Goal: Task Accomplishment & Management: Complete application form

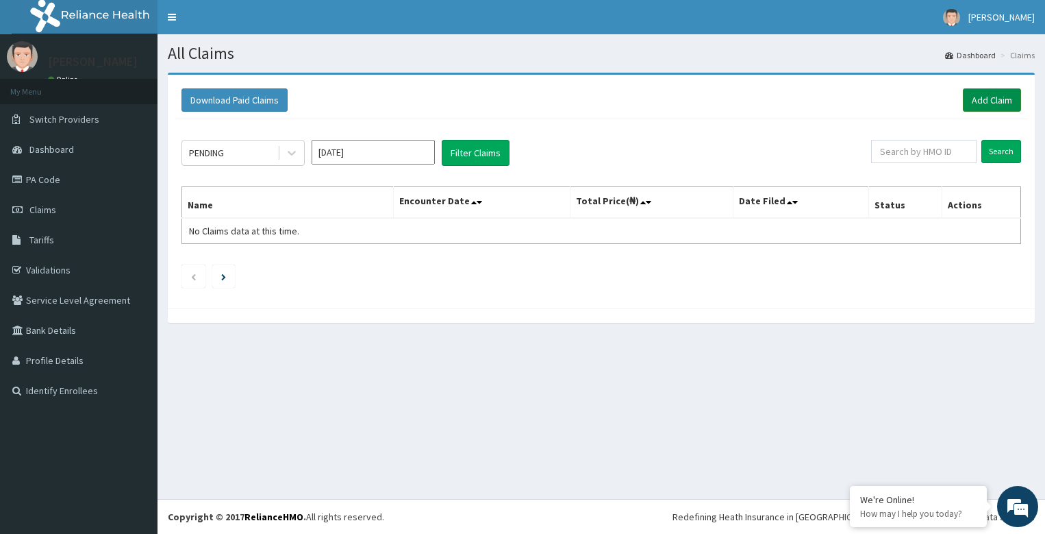
click at [991, 106] on link "Add Claim" at bounding box center [992, 99] width 58 height 23
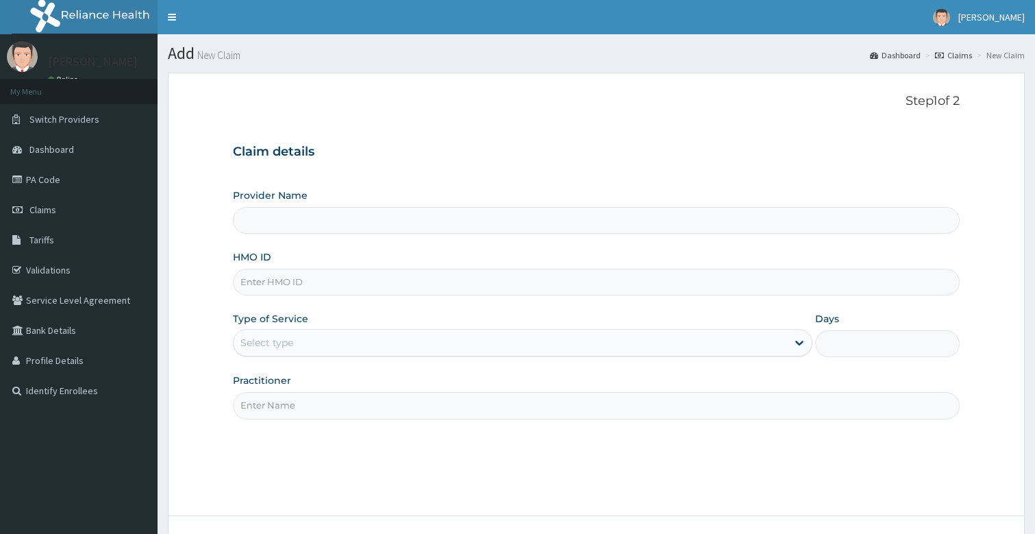
drag, startPoint x: 0, startPoint y: 0, endPoint x: 364, endPoint y: 278, distance: 458.5
click at [364, 278] on input "HMO ID" at bounding box center [597, 282] width 728 height 27
type input "Bodyline Gym- Festac"
type input "1"
type input "l"
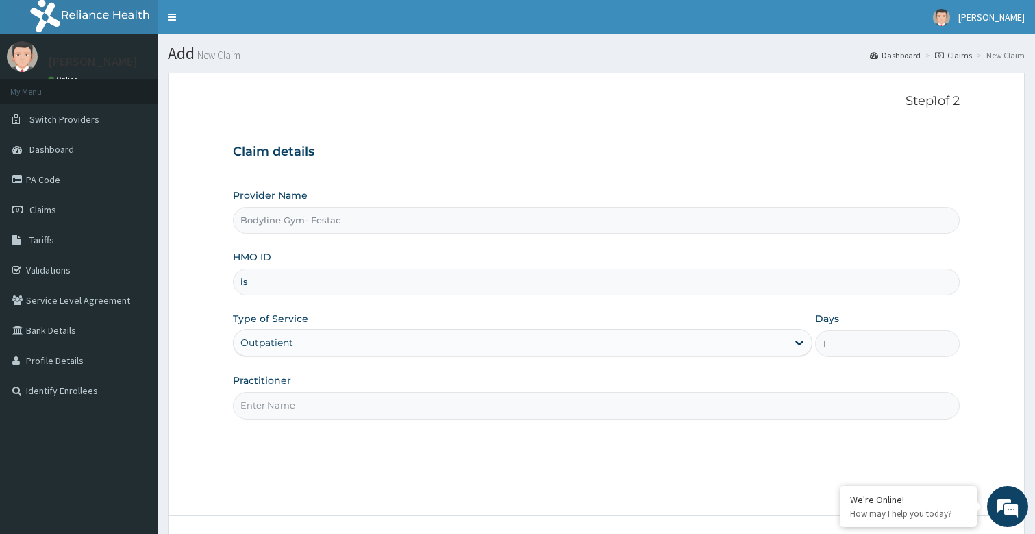
type input "i"
type input "ISW/10141/A"
click at [298, 404] on input "Practitioner" at bounding box center [597, 405] width 728 height 27
type input "bodyline"
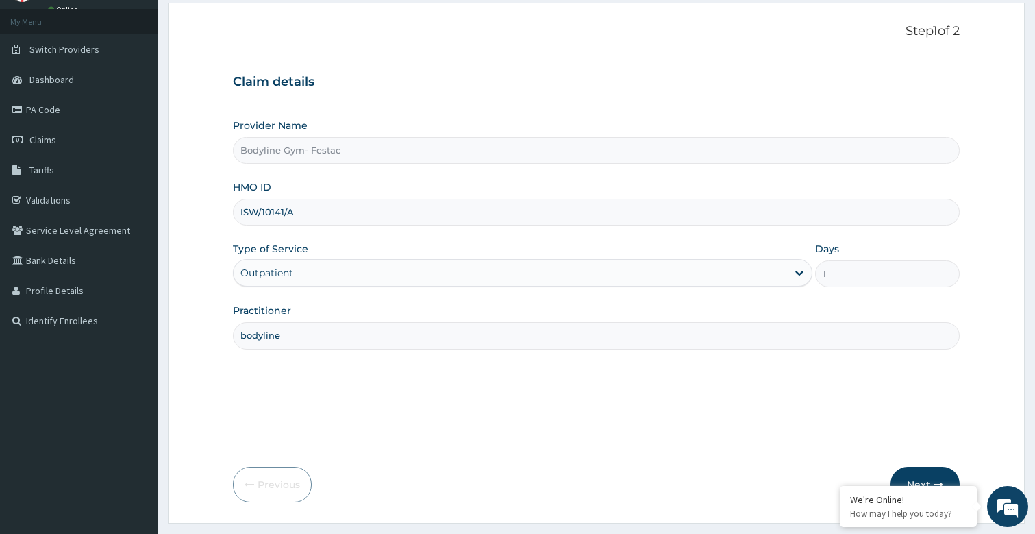
scroll to position [82, 0]
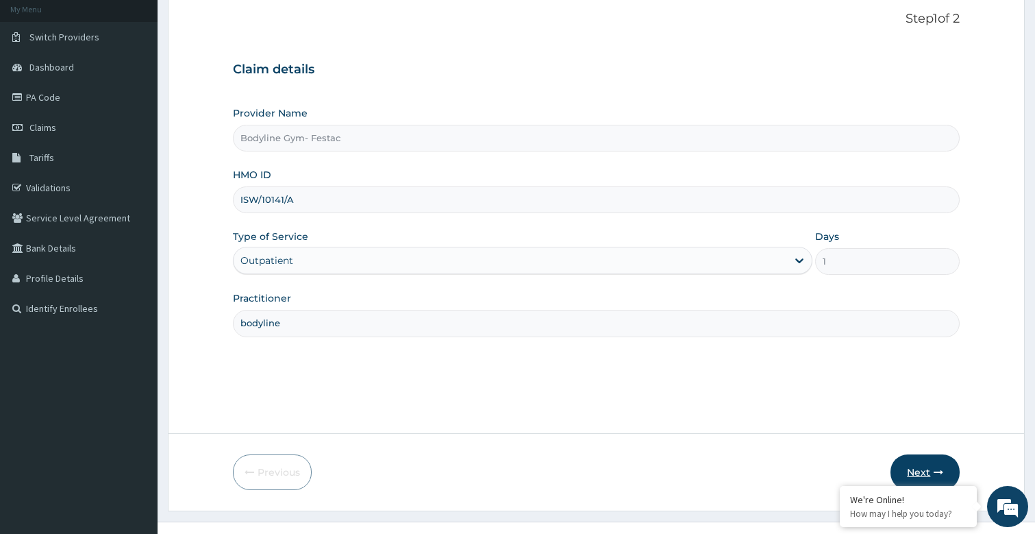
click at [936, 467] on icon "button" at bounding box center [939, 472] width 10 height 10
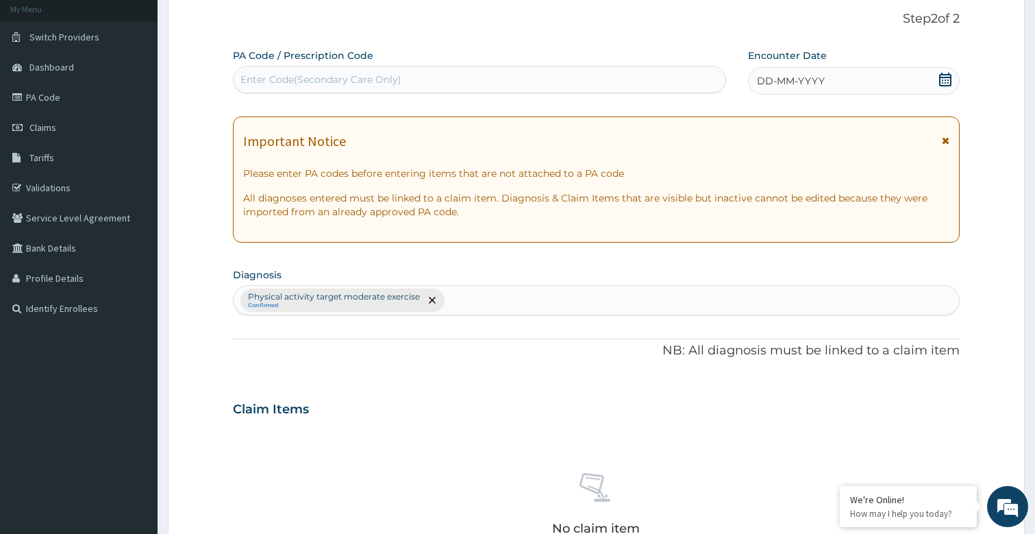
click at [769, 78] on span "DD-MM-YYYY" at bounding box center [791, 81] width 68 height 14
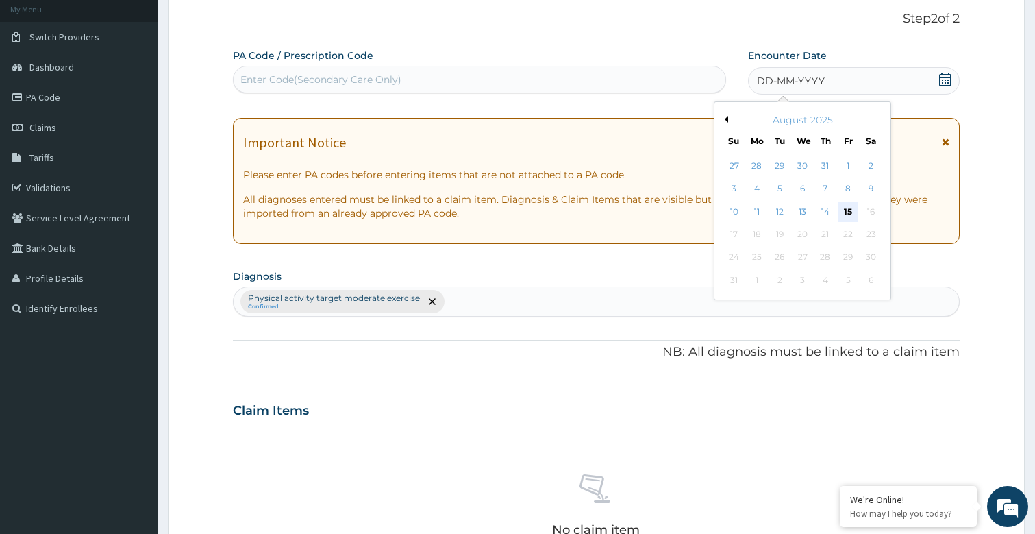
click at [844, 210] on div "15" at bounding box center [849, 211] width 21 height 21
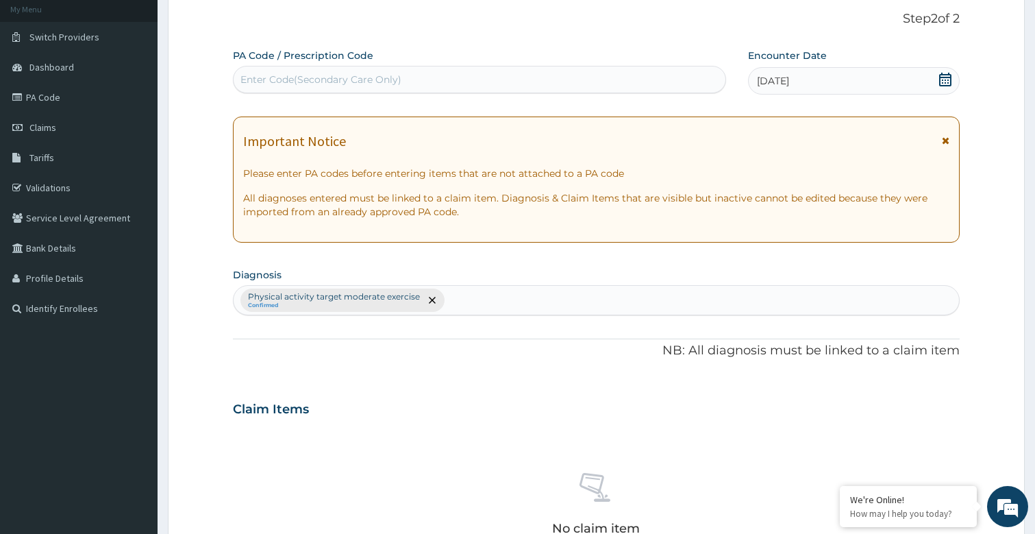
click at [421, 79] on div "Enter Code(Secondary Care Only)" at bounding box center [480, 80] width 493 height 22
type input "PA/9D5CBC"
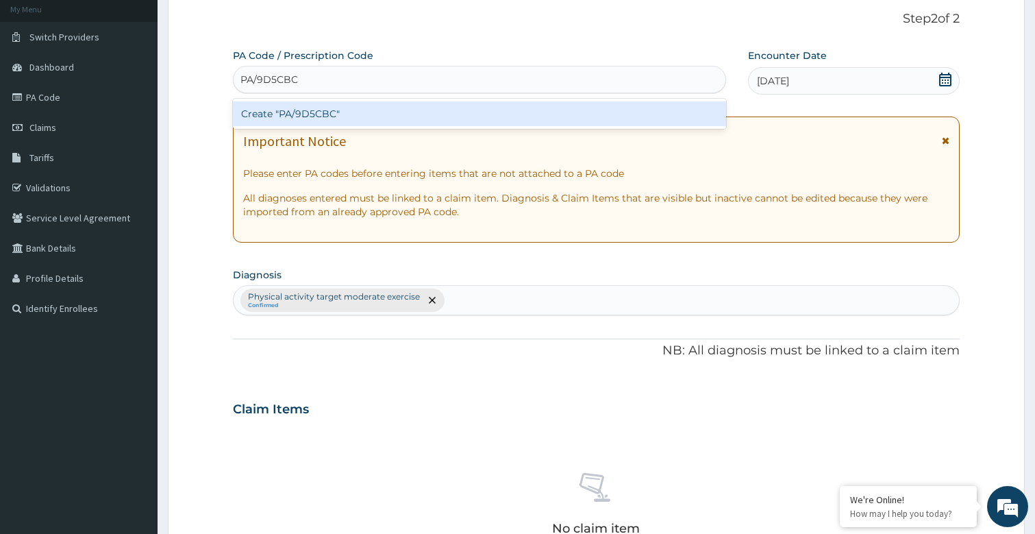
click at [422, 110] on div "Create "PA/9D5CBC"" at bounding box center [480, 113] width 494 height 25
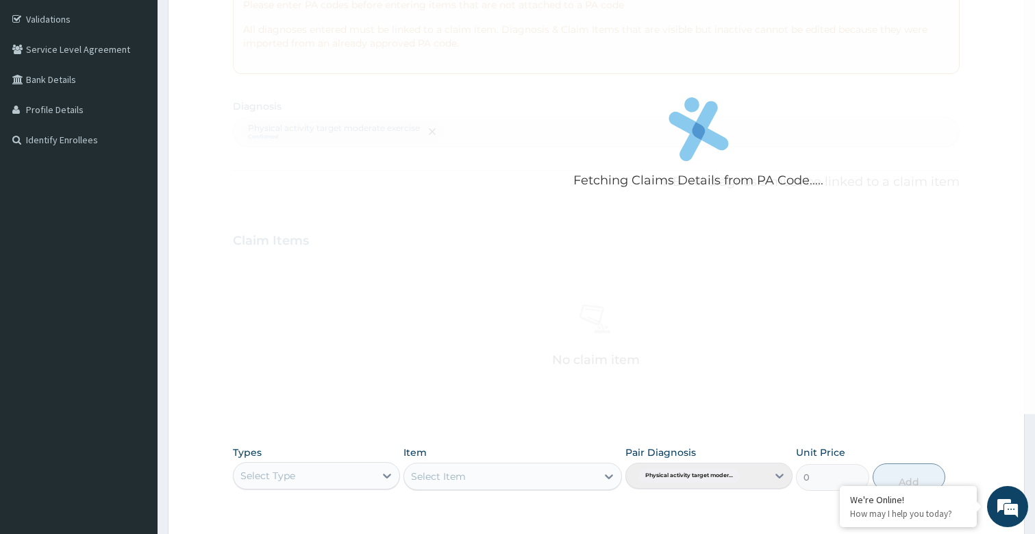
scroll to position [274, 0]
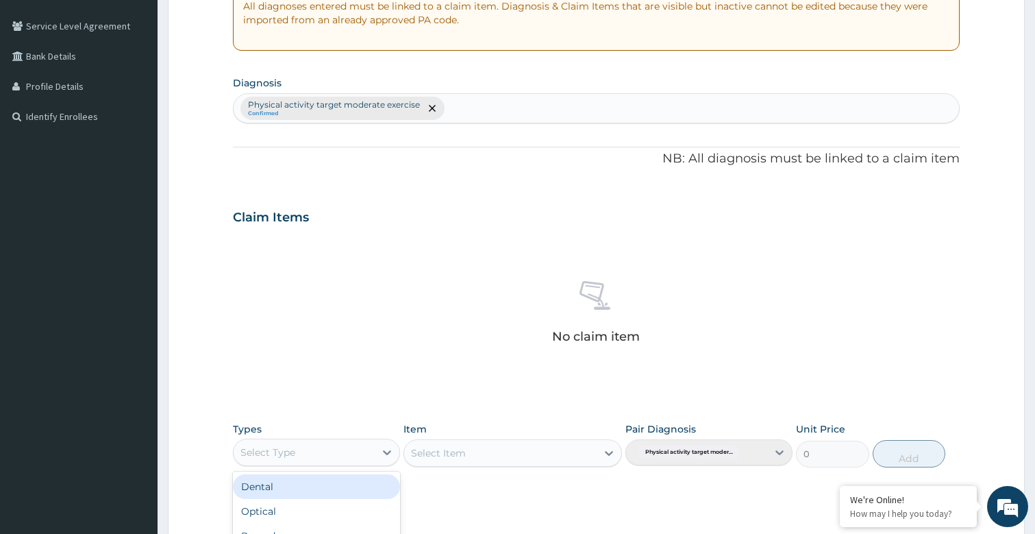
click at [273, 452] on div "Select Type" at bounding box center [267, 452] width 55 height 14
type input "G"
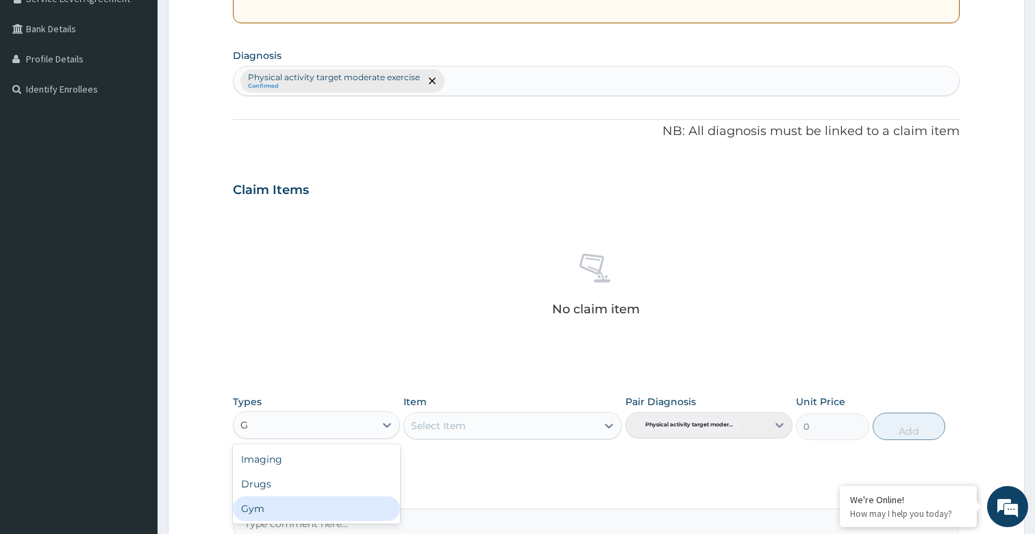
click at [303, 505] on div "Gym" at bounding box center [316, 508] width 167 height 25
click at [495, 430] on div "Select Item" at bounding box center [513, 425] width 218 height 27
click at [495, 427] on div "Select Item" at bounding box center [500, 425] width 192 height 22
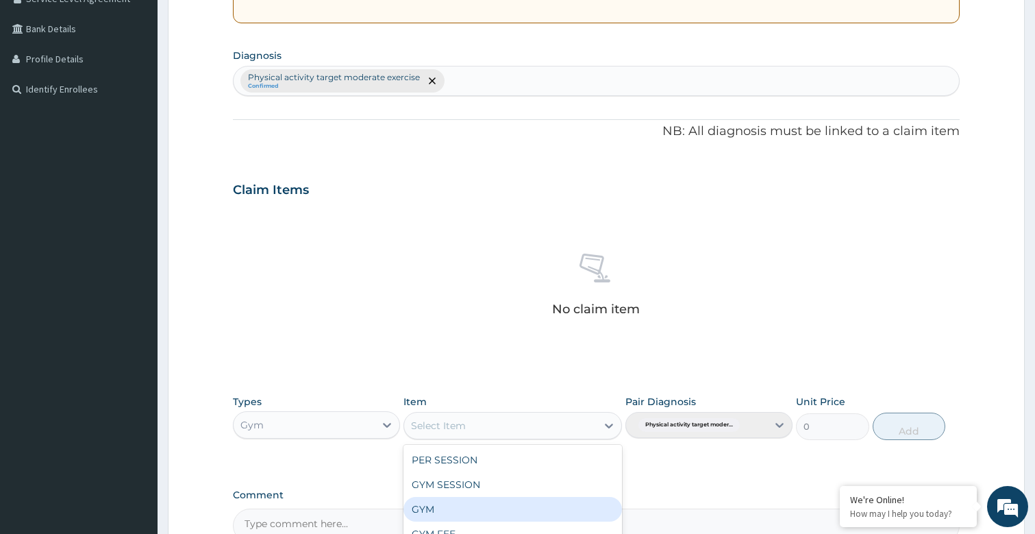
click at [453, 506] on div "GYM" at bounding box center [513, 509] width 218 height 25
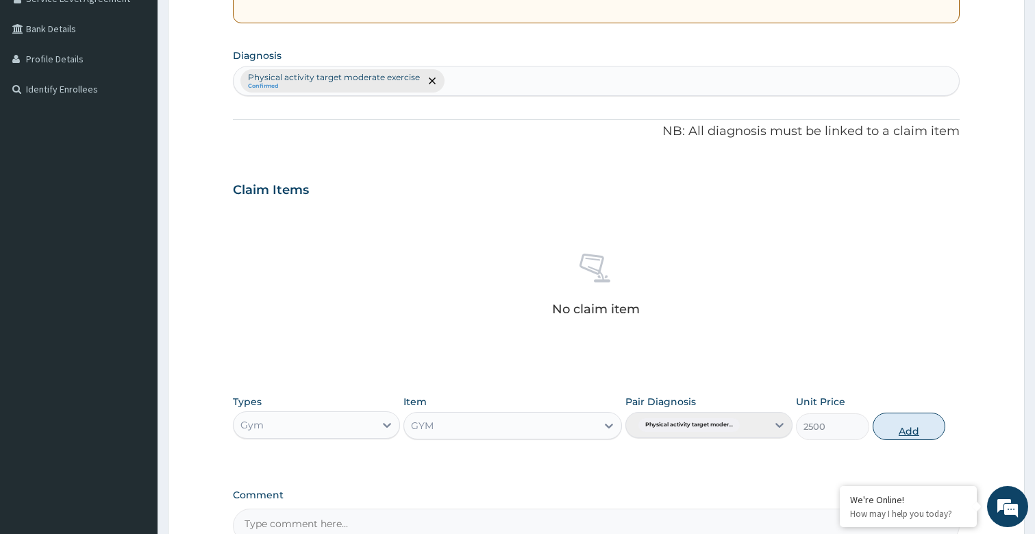
click at [901, 429] on button "Add" at bounding box center [909, 425] width 73 height 27
type input "0"
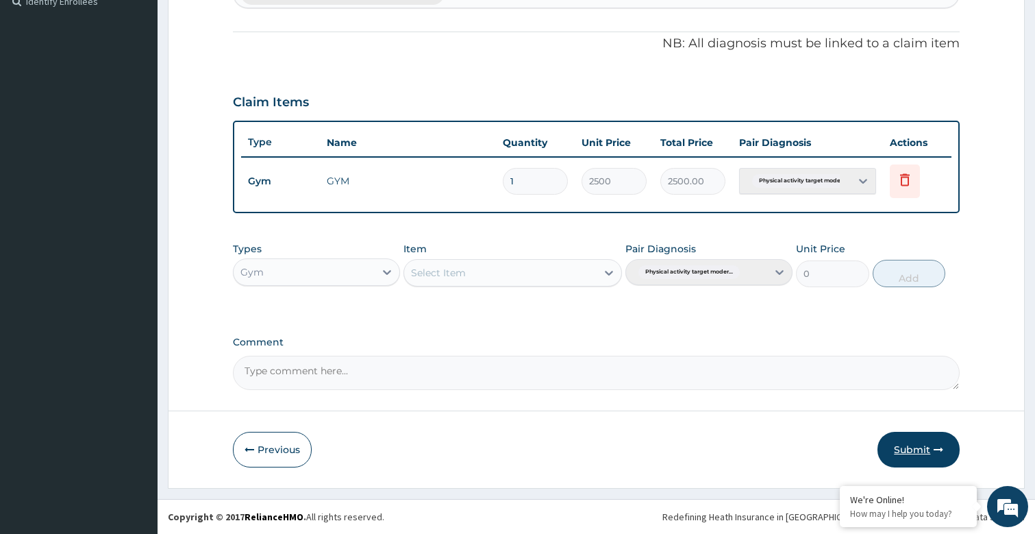
click at [918, 454] on button "Submit" at bounding box center [919, 450] width 82 height 36
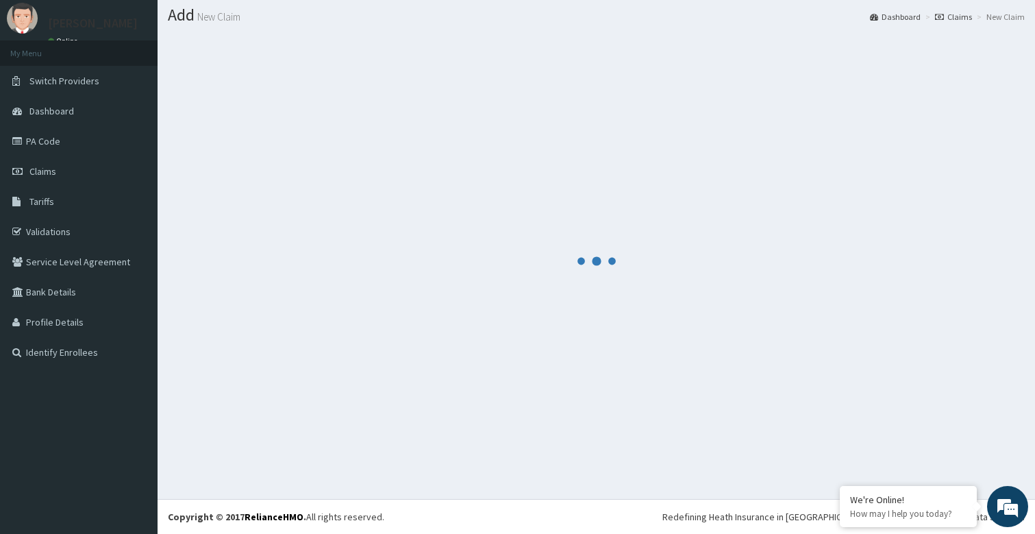
scroll to position [389, 0]
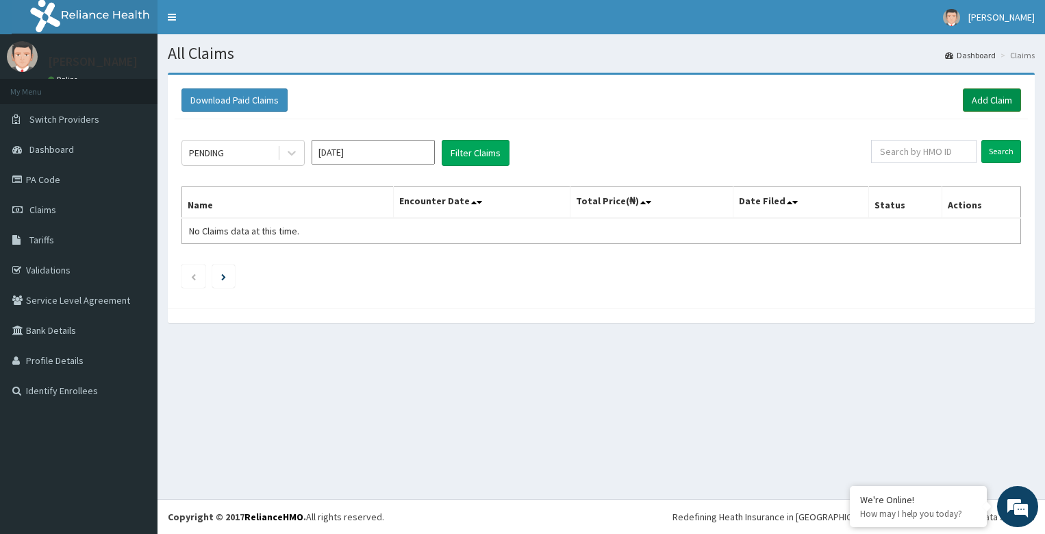
click at [975, 101] on link "Add Claim" at bounding box center [992, 99] width 58 height 23
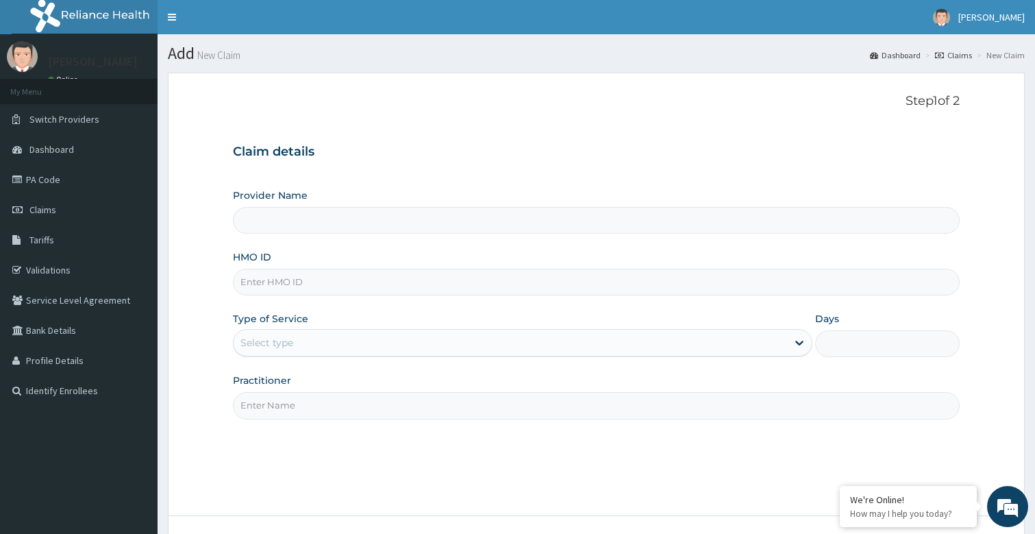
click at [327, 404] on input "Practitioner" at bounding box center [597, 405] width 728 height 27
type input "Bodyline Gym- Festac"
type input "1"
type input "bodyline"
click at [351, 280] on input "HMO ID" at bounding box center [597, 282] width 728 height 27
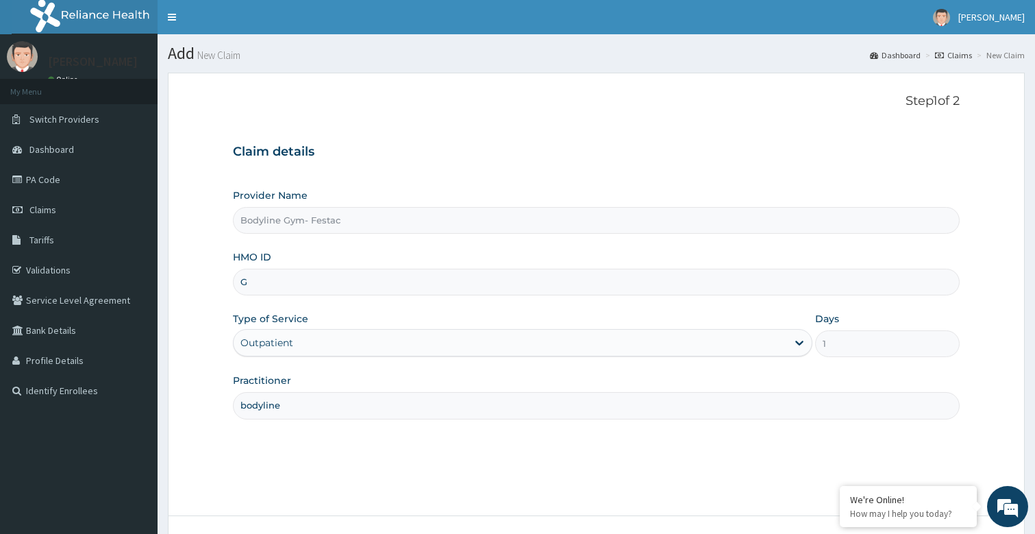
type input "GBM/10007/A"
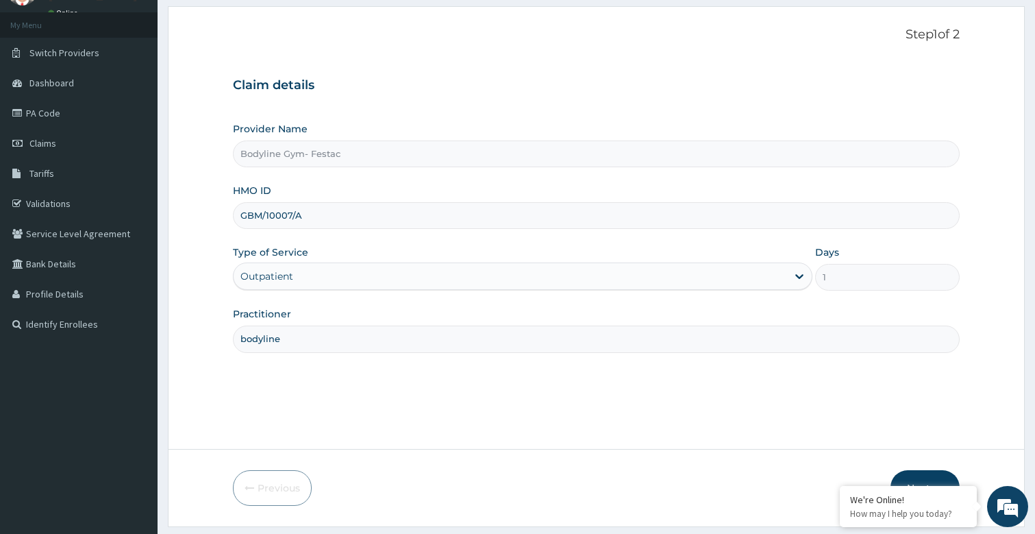
scroll to position [82, 0]
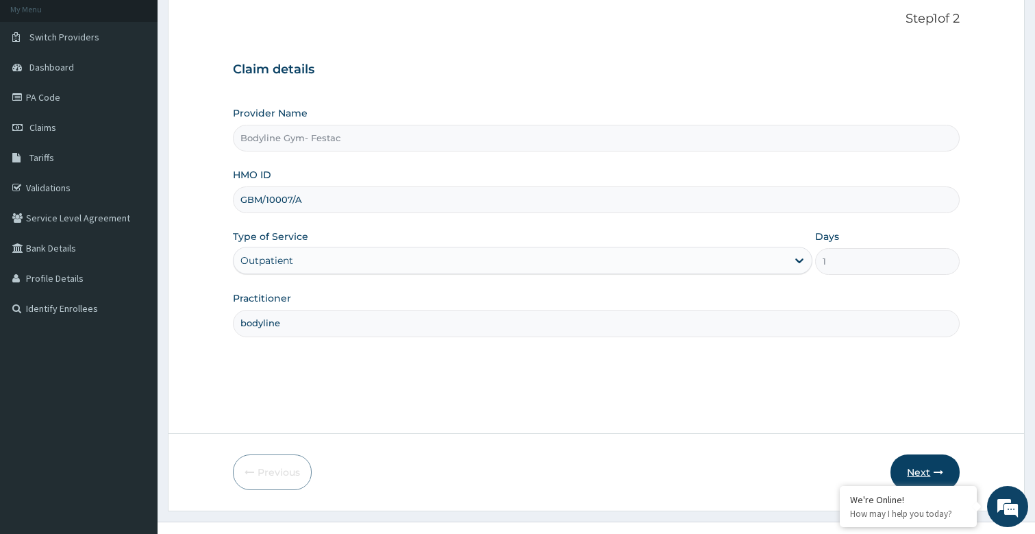
click at [934, 469] on icon "button" at bounding box center [939, 472] width 10 height 10
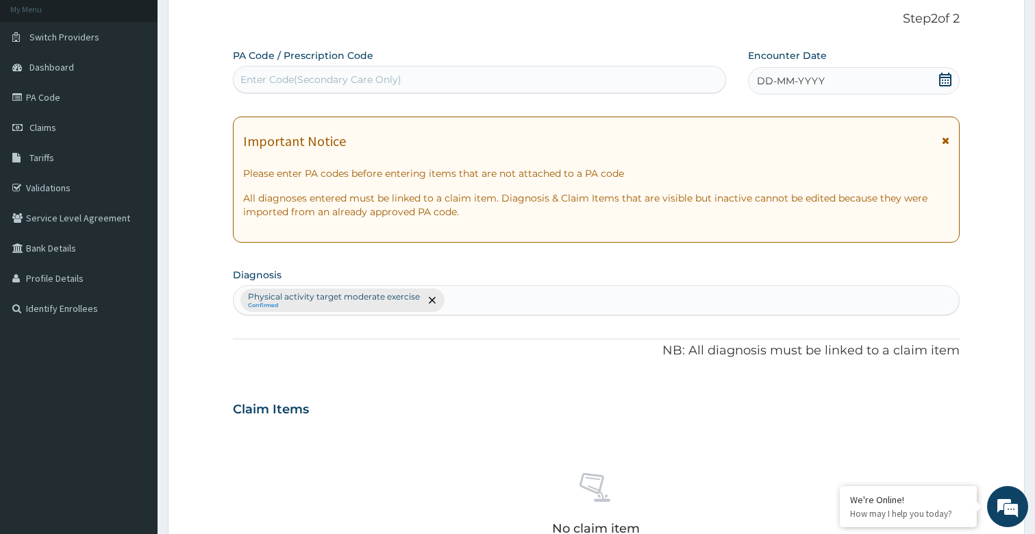
click at [793, 80] on span "DD-MM-YYYY" at bounding box center [791, 81] width 68 height 14
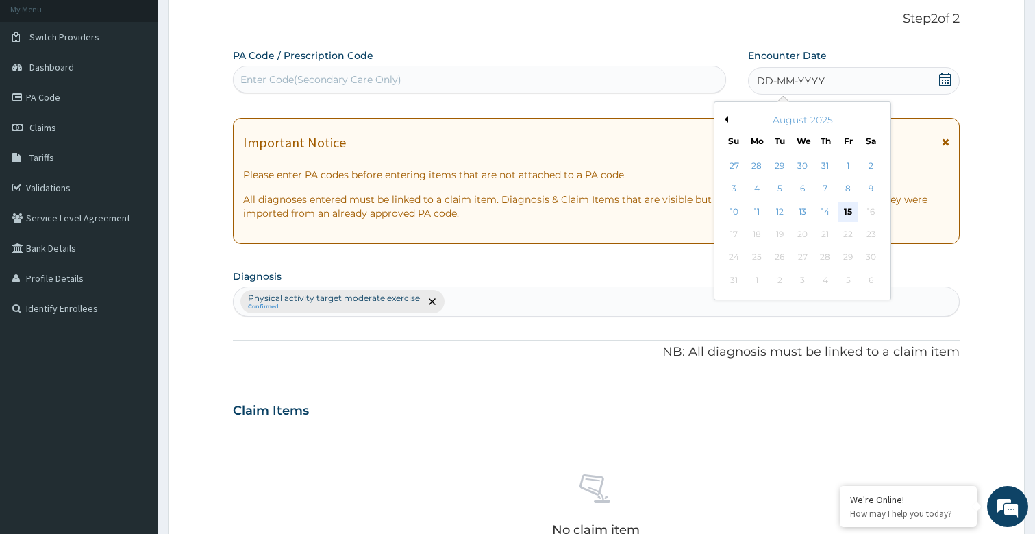
click at [844, 214] on div "15" at bounding box center [849, 211] width 21 height 21
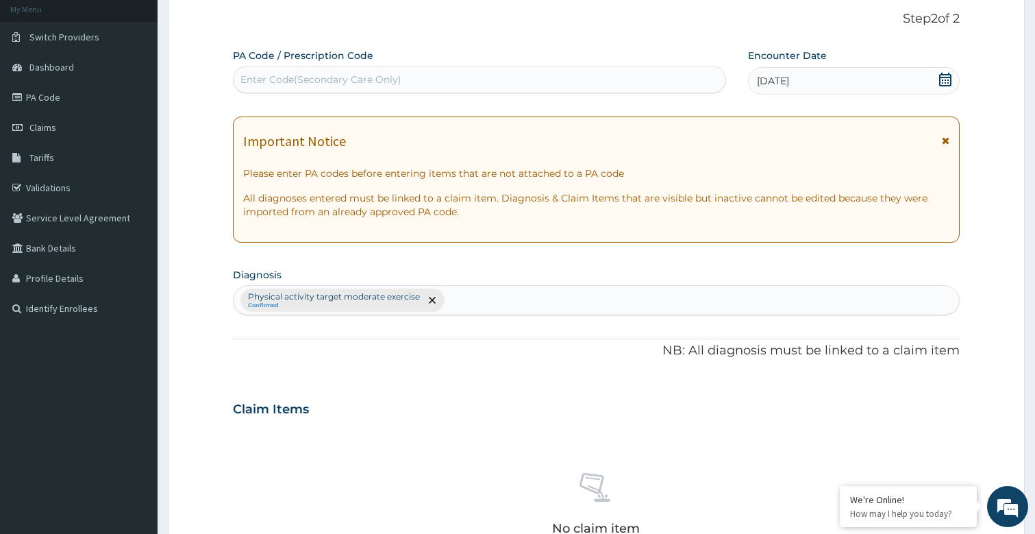
click at [423, 79] on div "Enter Code(Secondary Care Only)" at bounding box center [480, 80] width 493 height 22
type input "PA/C4119C"
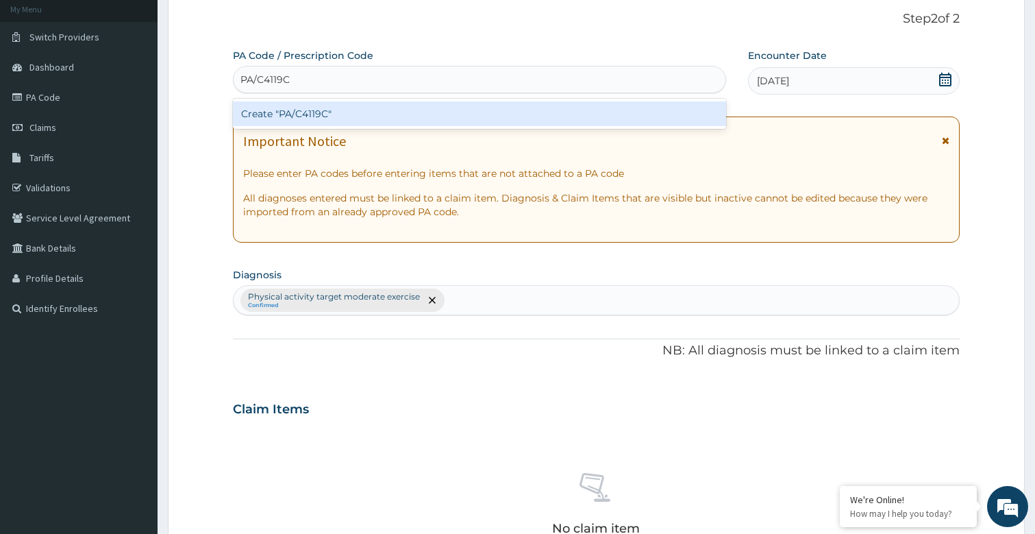
click at [421, 106] on div "Create "PA/C4119C"" at bounding box center [480, 113] width 494 height 25
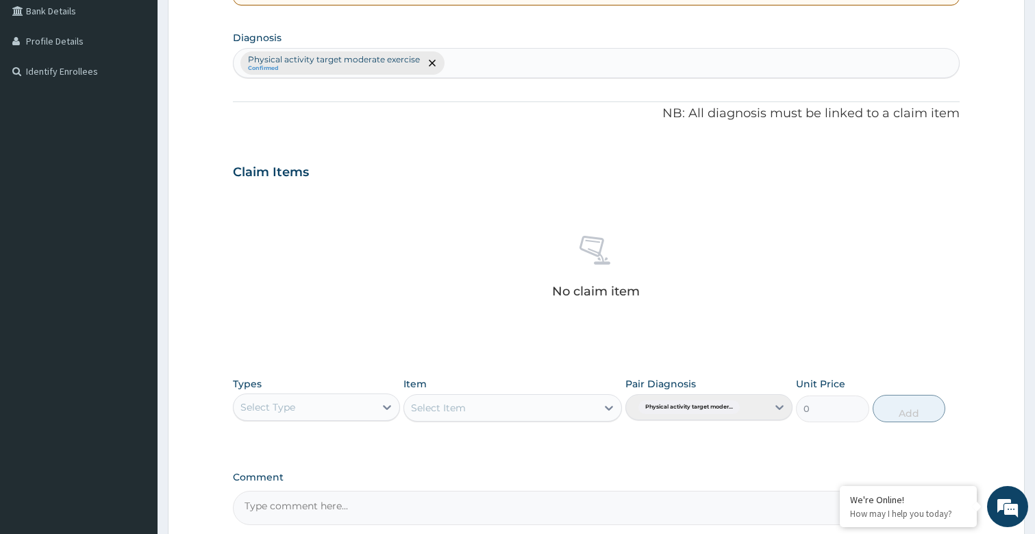
scroll to position [329, 0]
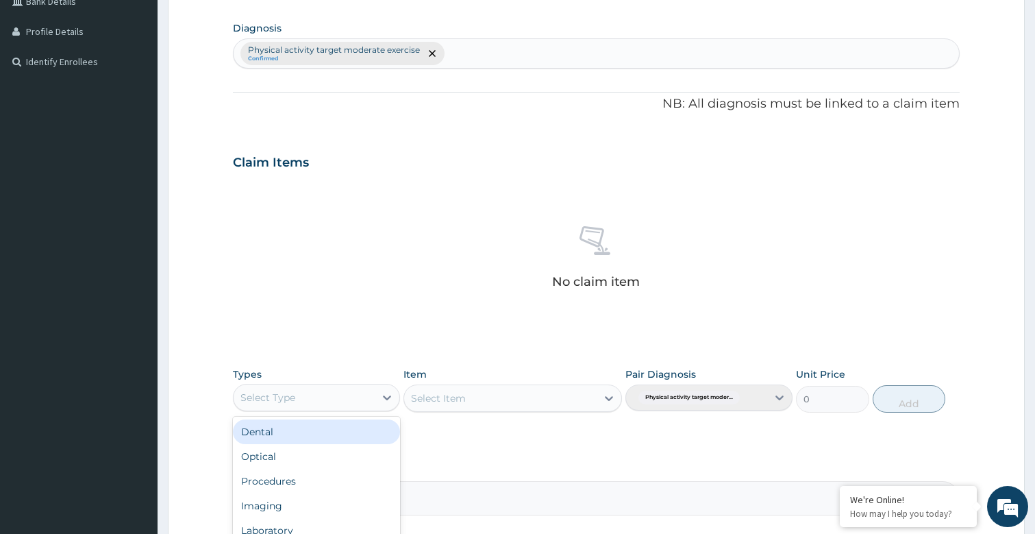
click at [337, 391] on div "Select Type" at bounding box center [304, 397] width 141 height 22
type input "G"
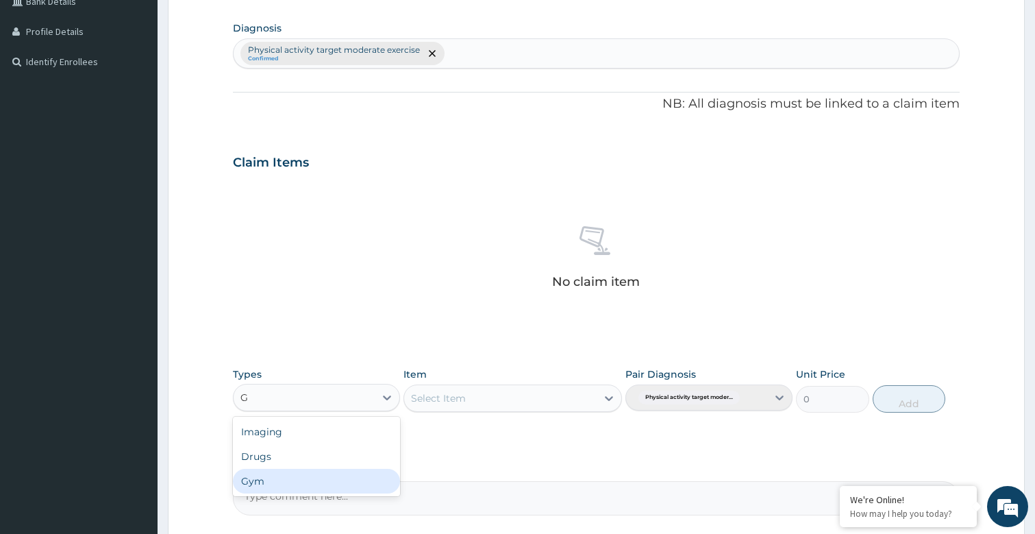
click at [276, 476] on div "Gym" at bounding box center [316, 481] width 167 height 25
click at [501, 406] on div "Select Item" at bounding box center [500, 398] width 192 height 22
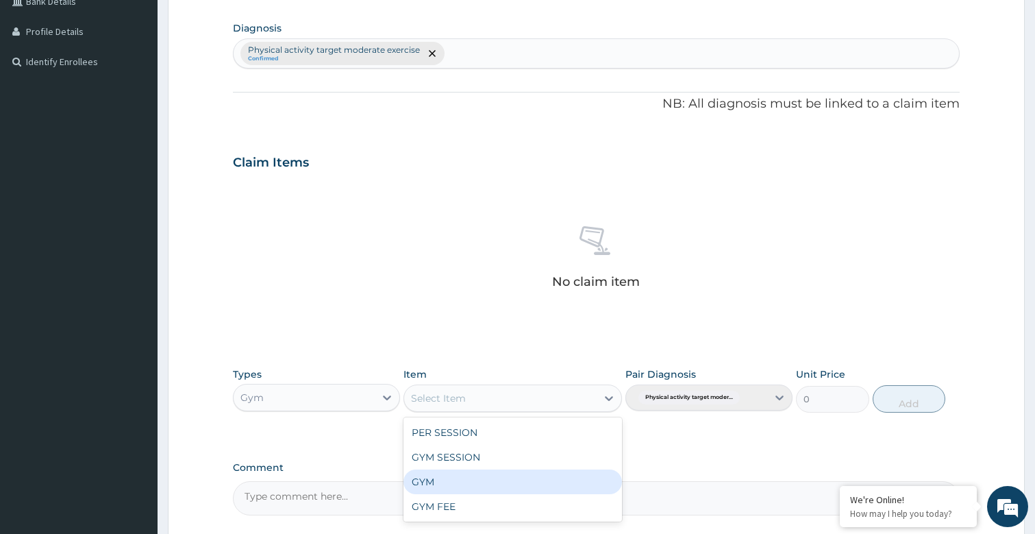
click at [468, 479] on div "GYM" at bounding box center [513, 481] width 218 height 25
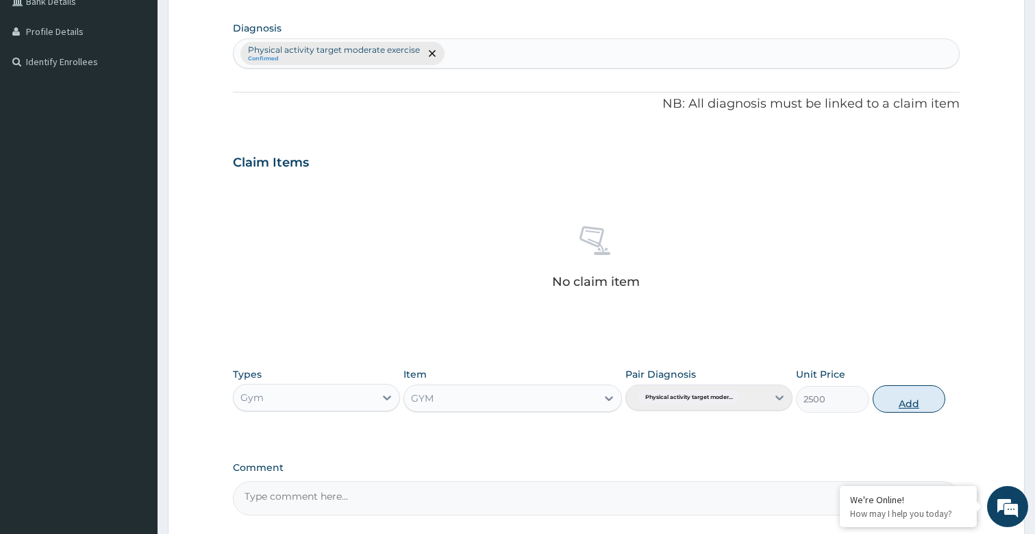
click at [926, 396] on button "Add" at bounding box center [909, 398] width 73 height 27
type input "0"
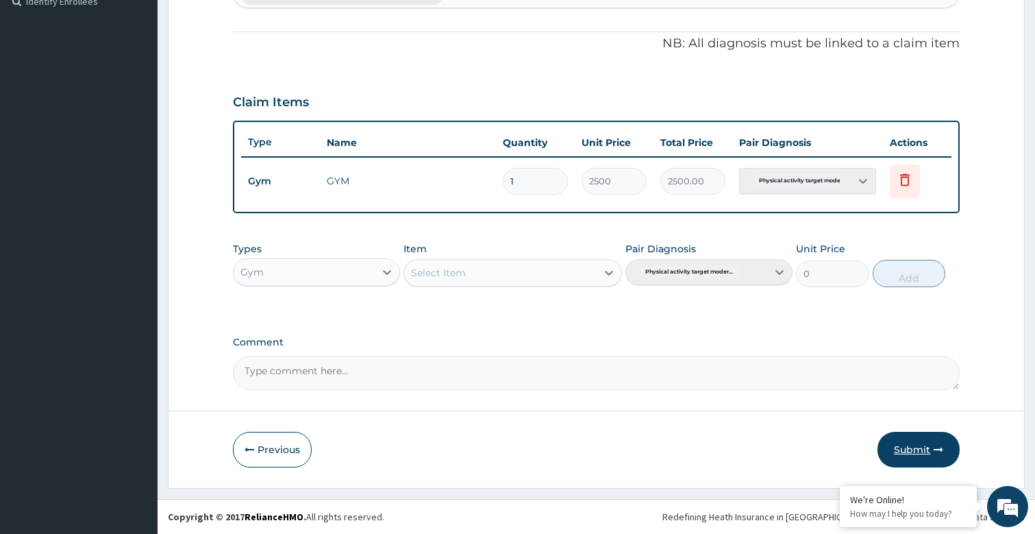
click at [907, 444] on button "Submit" at bounding box center [919, 450] width 82 height 36
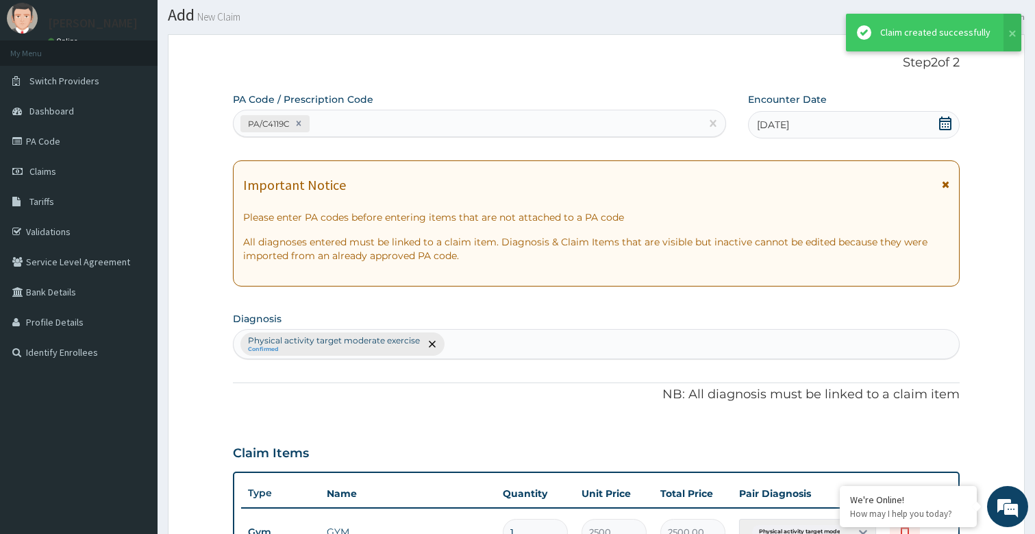
scroll to position [389, 0]
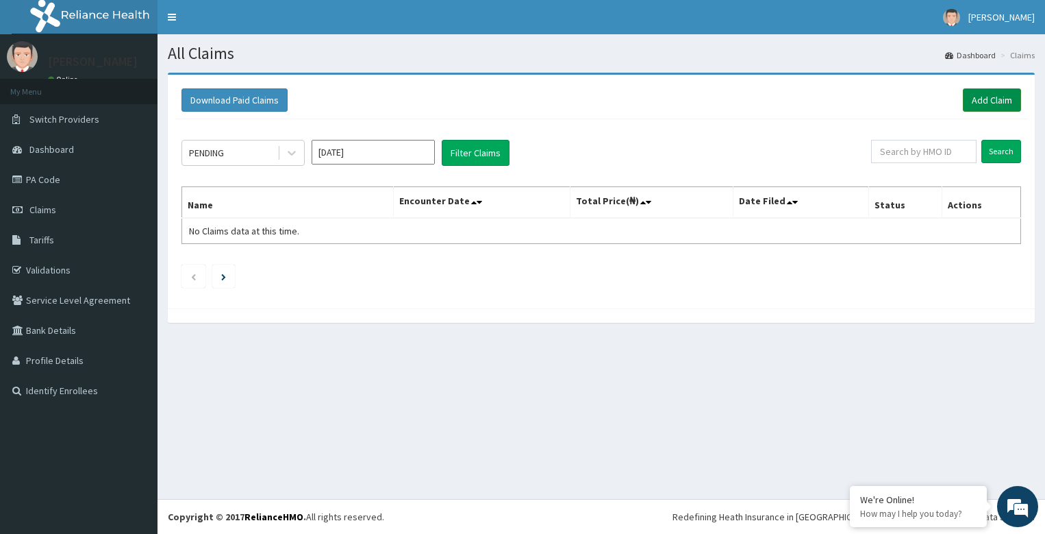
click at [990, 99] on link "Add Claim" at bounding box center [992, 99] width 58 height 23
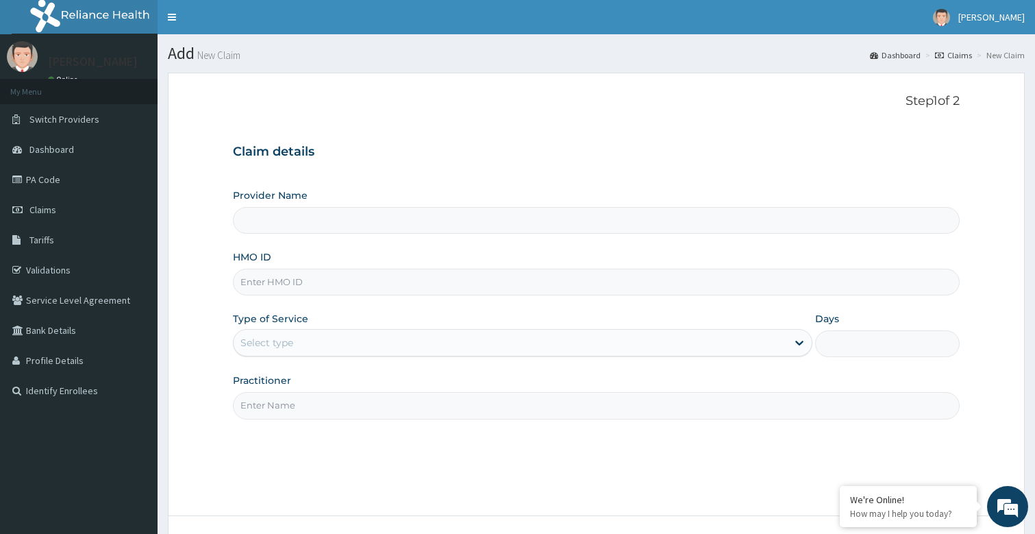
type input "G"
type input "Bodyline Gym- Festac"
type input "1"
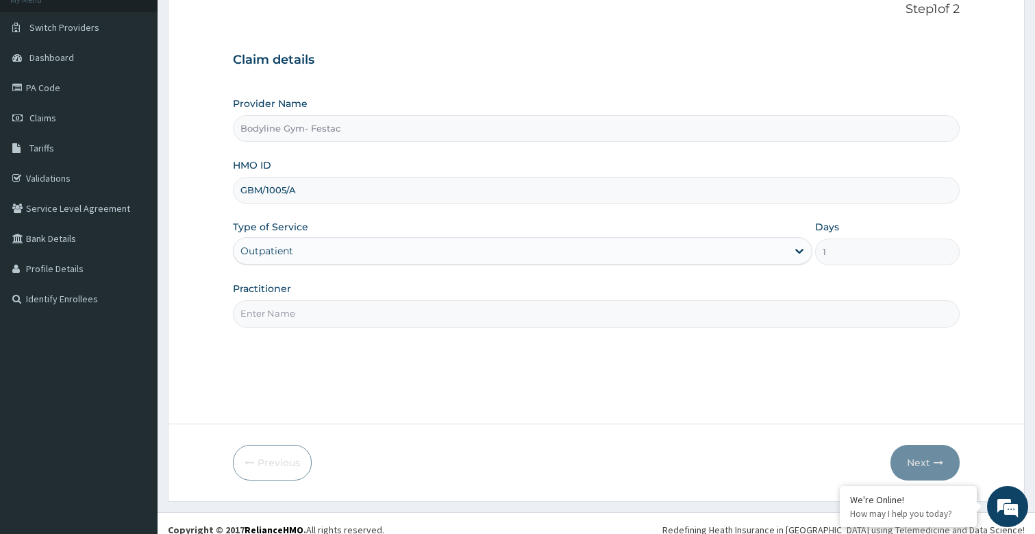
scroll to position [105, 0]
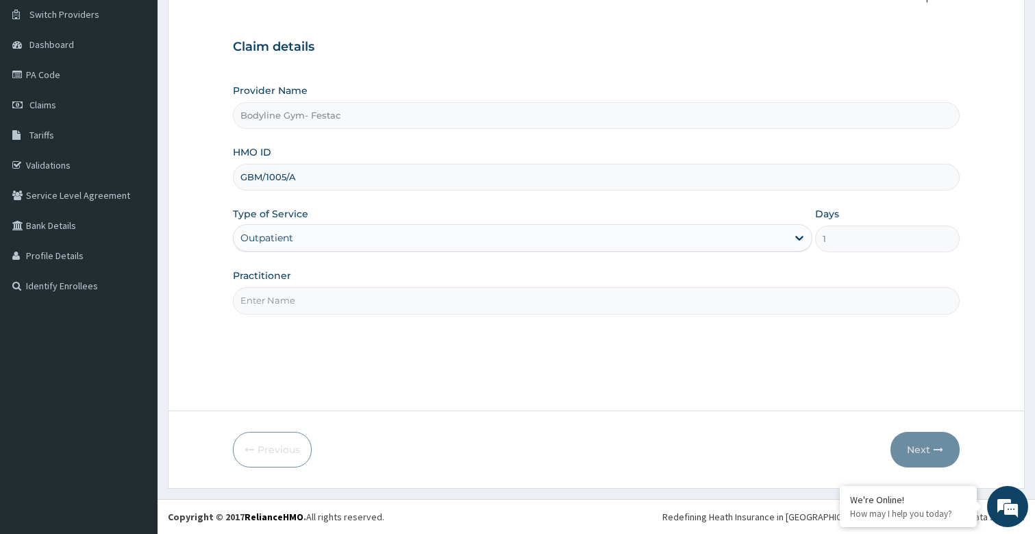
type input "GBM/1005/A"
click at [317, 303] on input "Practitioner" at bounding box center [597, 300] width 728 height 27
type input "bodyline"
click at [917, 455] on button "Next" at bounding box center [925, 450] width 69 height 36
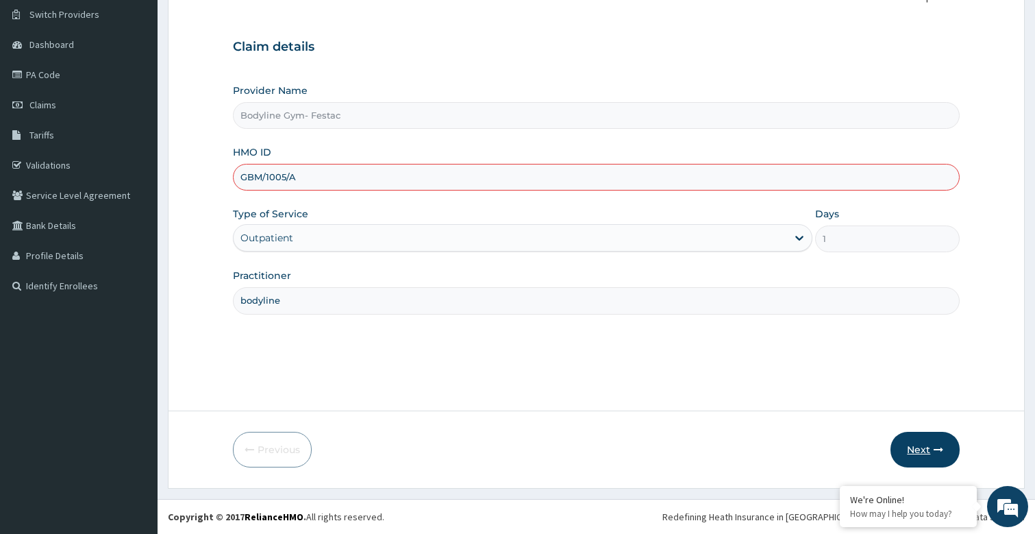
click at [921, 454] on button "Next" at bounding box center [925, 450] width 69 height 36
click at [928, 456] on button "Next" at bounding box center [925, 450] width 69 height 36
click at [360, 179] on input "GBM/1005/A" at bounding box center [597, 177] width 728 height 27
type input "GBM/10005/A"
click at [947, 442] on button "Next" at bounding box center [925, 450] width 69 height 36
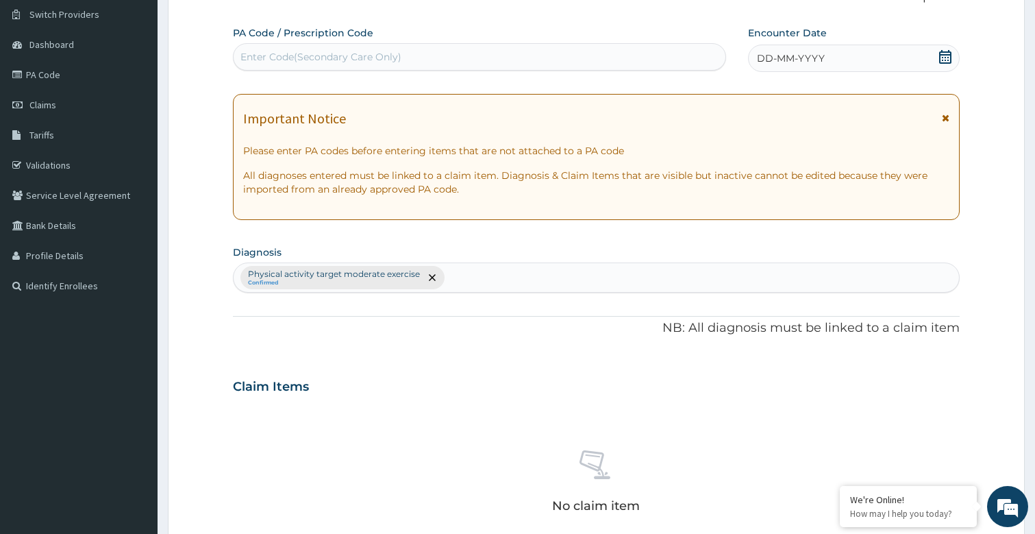
click at [806, 55] on span "DD-MM-YYYY" at bounding box center [791, 58] width 68 height 14
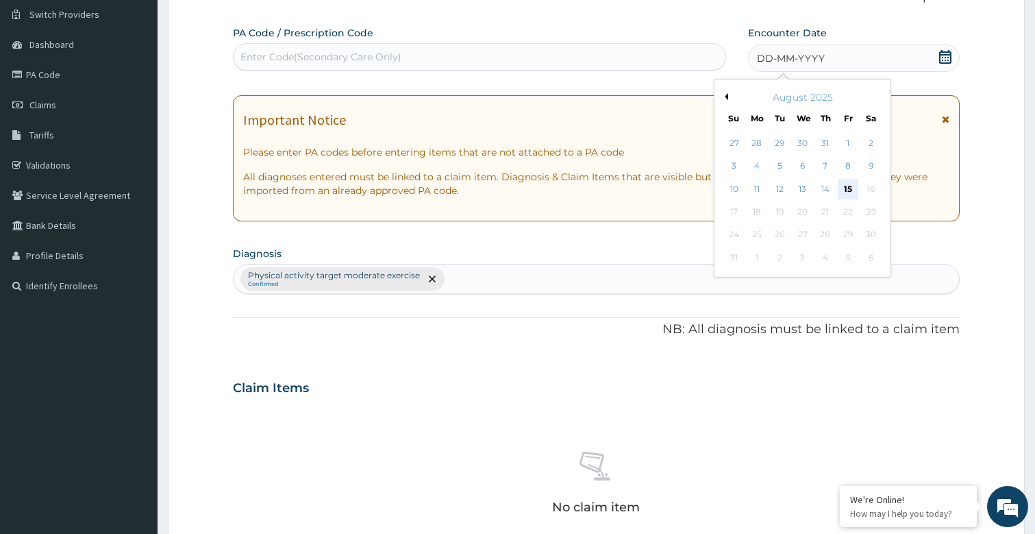
click at [851, 188] on div "15" at bounding box center [849, 189] width 21 height 21
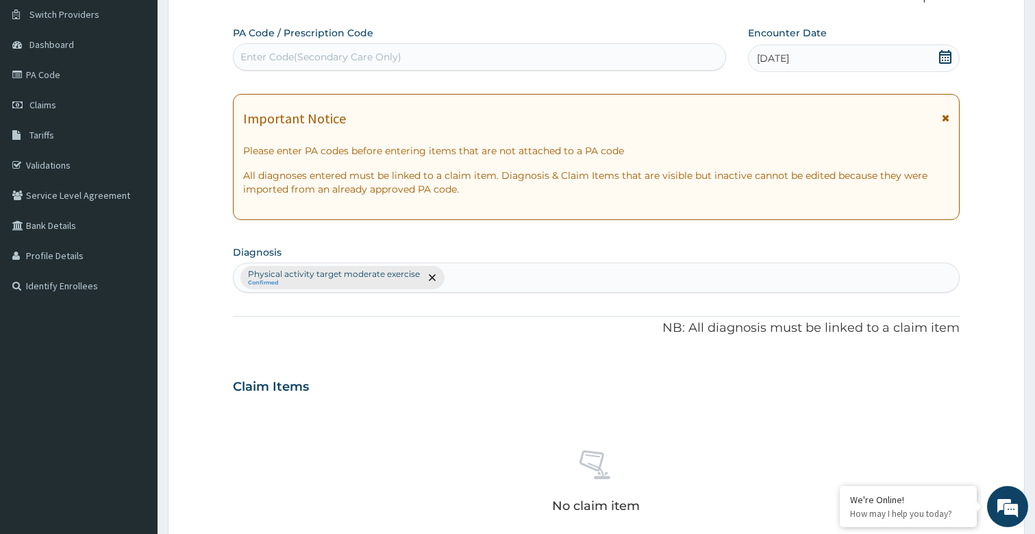
click at [512, 51] on div "Enter Code(Secondary Care Only)" at bounding box center [480, 57] width 493 height 22
type input "PA/9F09F5"
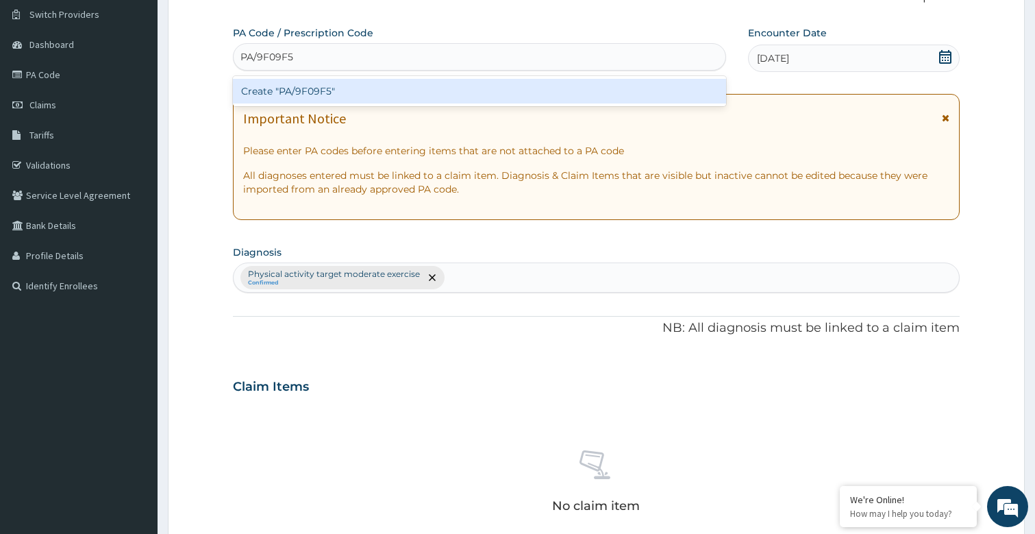
click at [504, 88] on div "Create "PA/9F09F5"" at bounding box center [480, 91] width 494 height 25
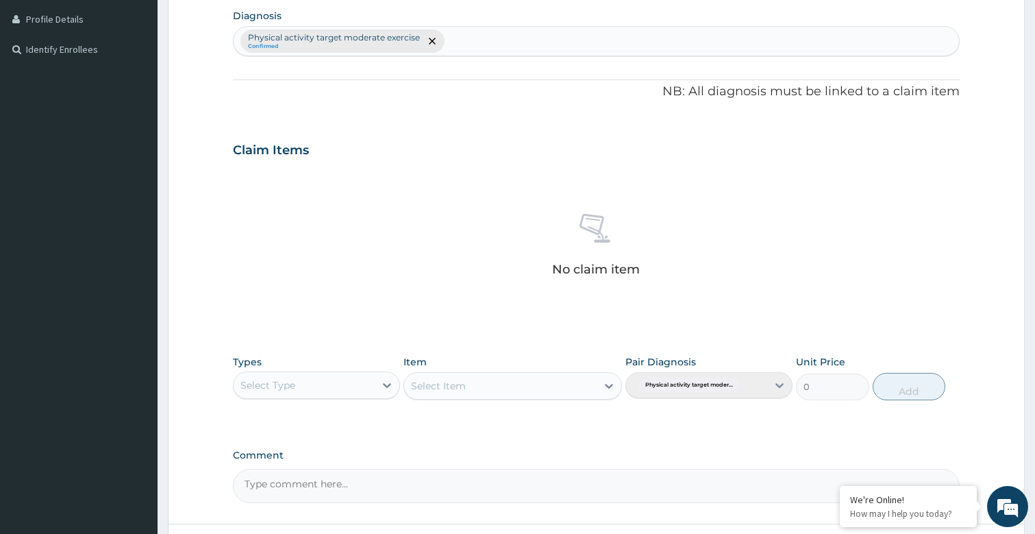
scroll to position [351, 0]
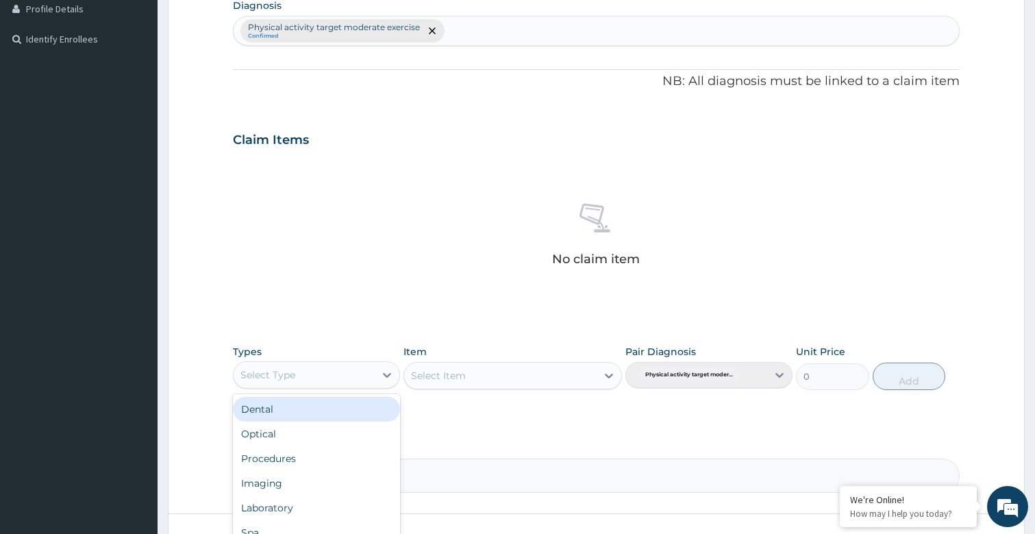
click at [310, 368] on div "Select Type" at bounding box center [304, 375] width 141 height 22
type input "G"
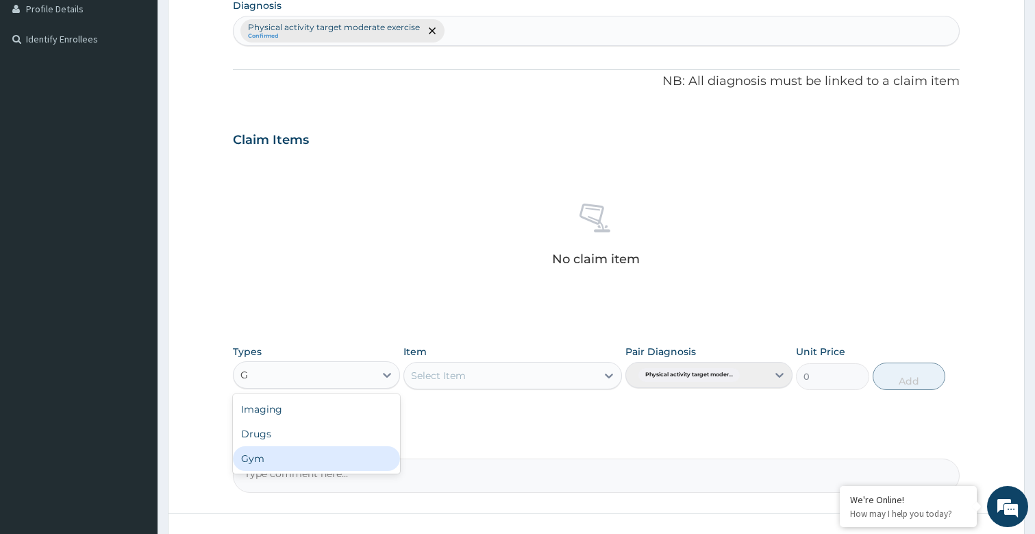
drag, startPoint x: 256, startPoint y: 456, endPoint x: 511, endPoint y: 430, distance: 256.9
click at [257, 456] on div "Gym" at bounding box center [316, 458] width 167 height 25
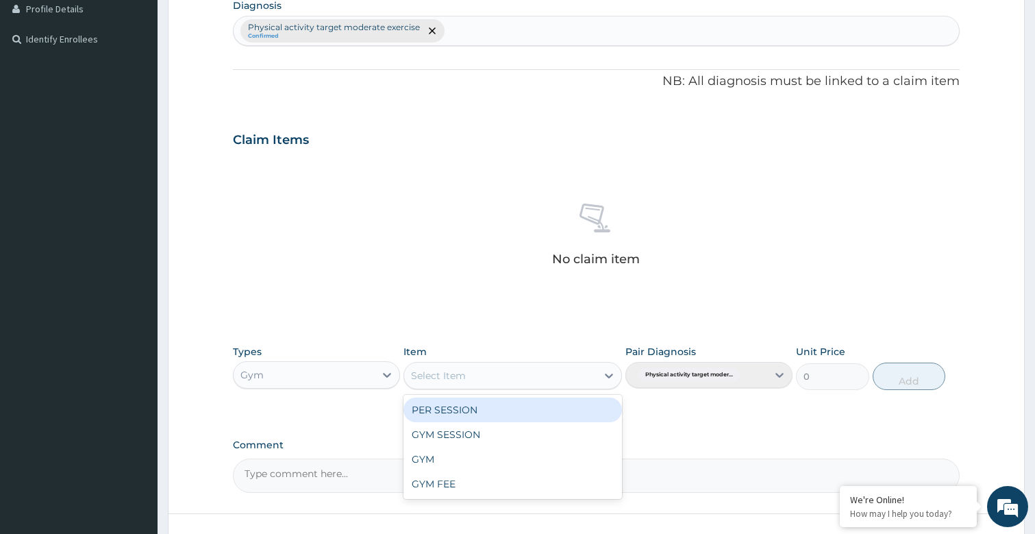
click at [493, 383] on div "Select Item" at bounding box center [500, 375] width 192 height 22
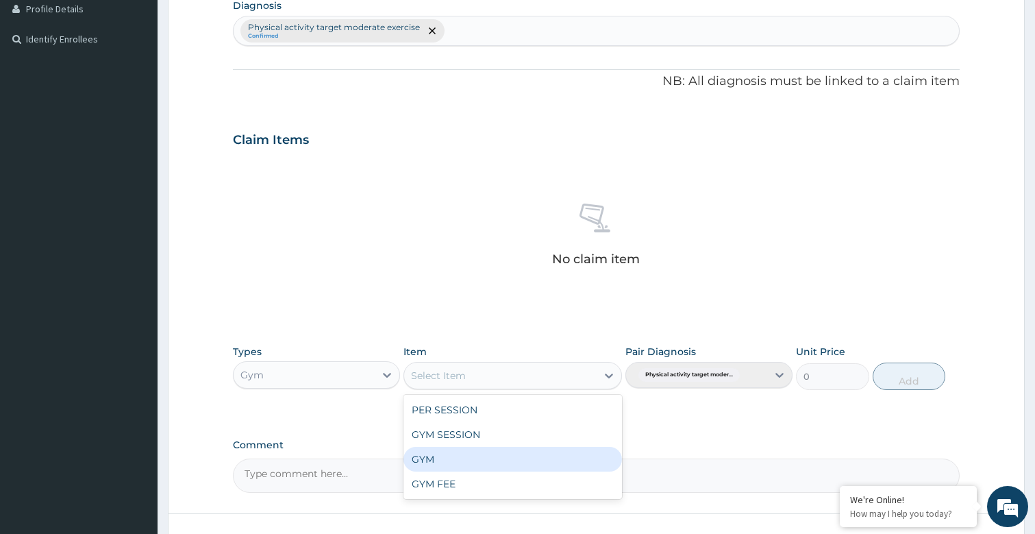
click at [449, 462] on div "GYM" at bounding box center [513, 459] width 218 height 25
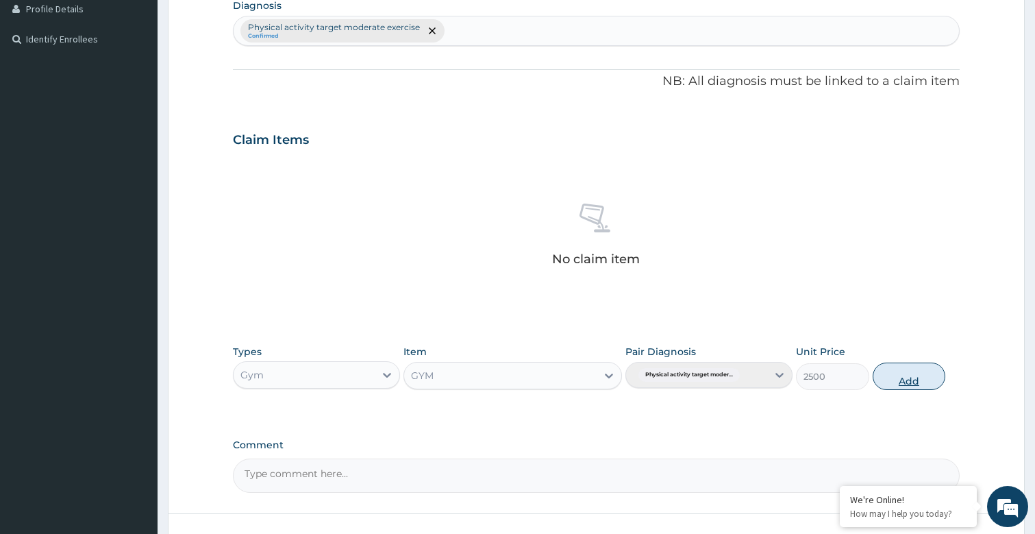
click at [928, 379] on button "Add" at bounding box center [909, 375] width 73 height 27
type input "0"
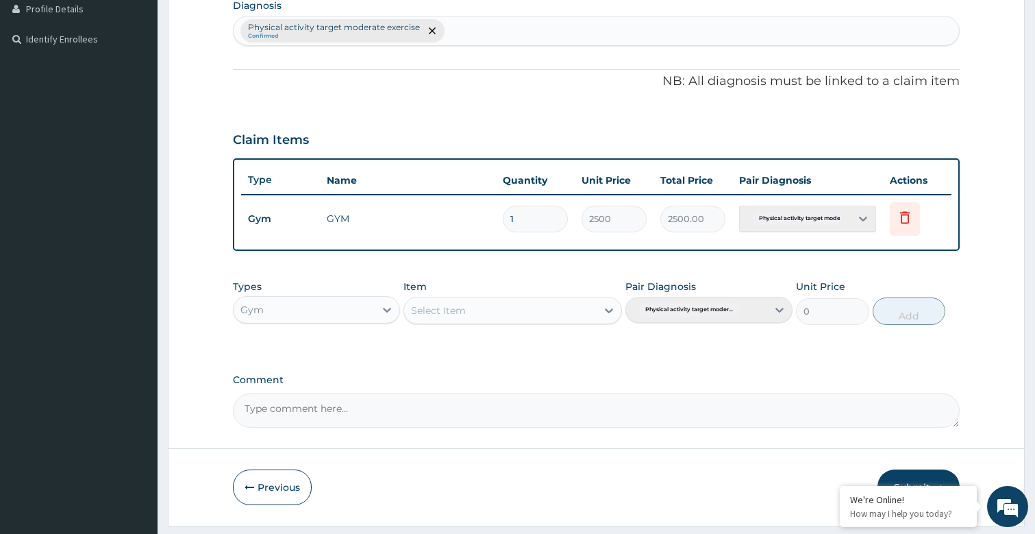
click at [930, 475] on button "Submit" at bounding box center [919, 487] width 82 height 36
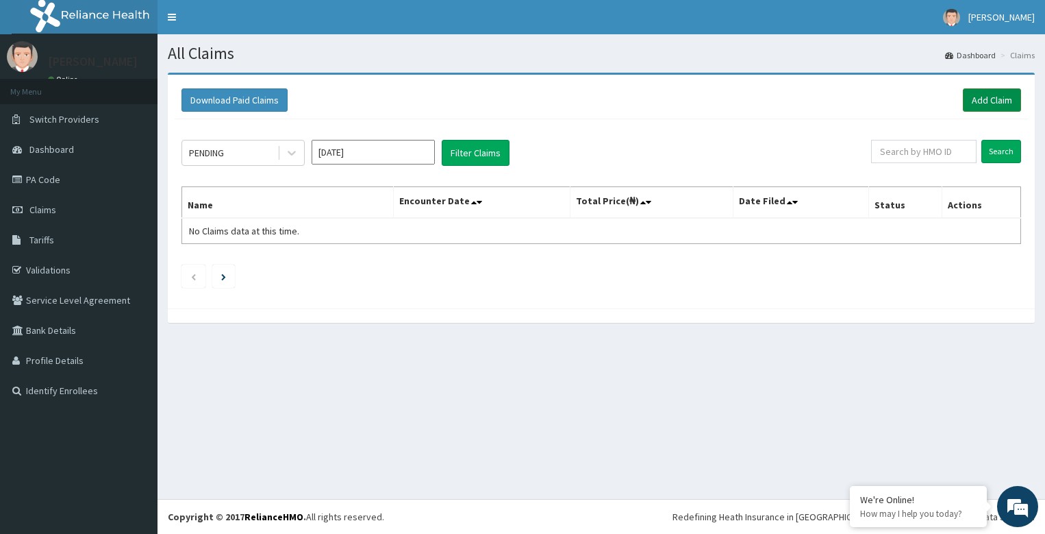
click at [1006, 95] on link "Add Claim" at bounding box center [992, 99] width 58 height 23
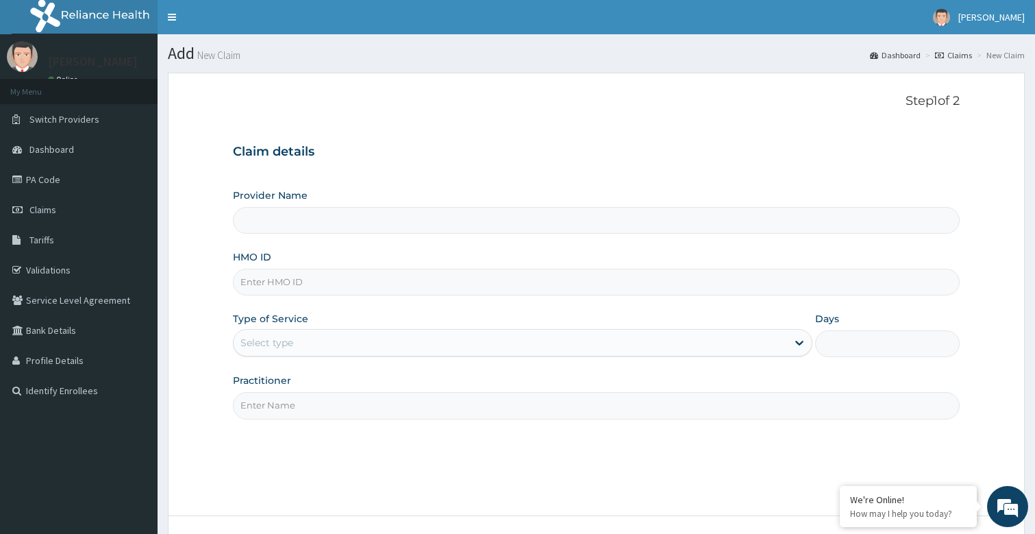
click at [297, 407] on input "Practitioner" at bounding box center [597, 405] width 728 height 27
type input "bodyline"
type input "Bodyline Gym- Festac"
type input "1"
click at [351, 277] on input "HMO ID" at bounding box center [597, 282] width 728 height 27
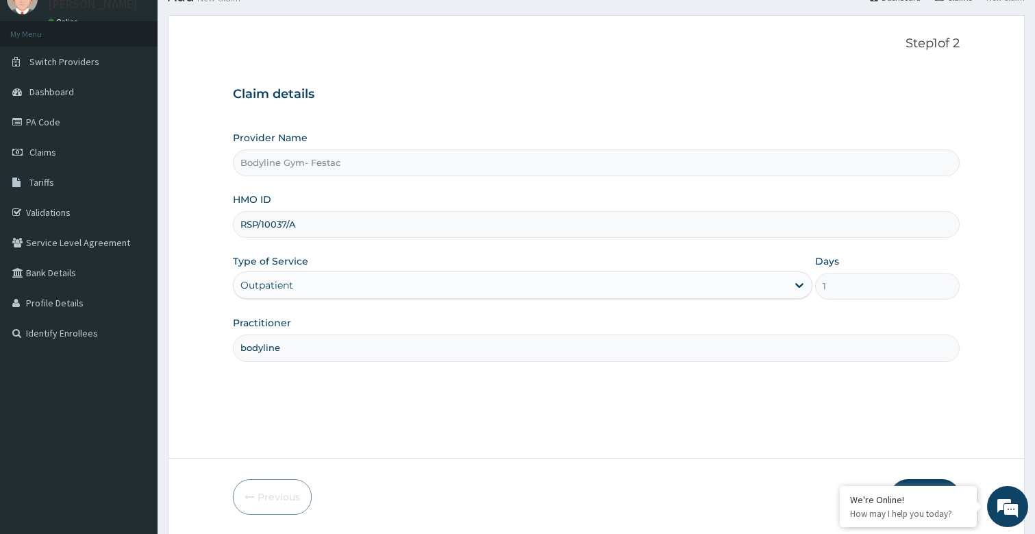
scroll to position [82, 0]
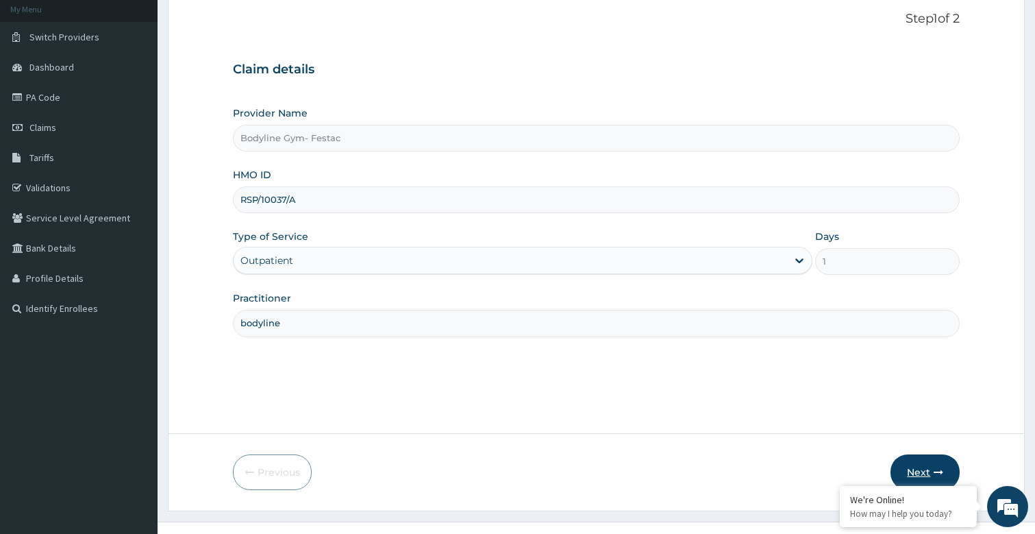
type input "RSP/10037/A"
click at [937, 471] on icon "button" at bounding box center [939, 472] width 10 height 10
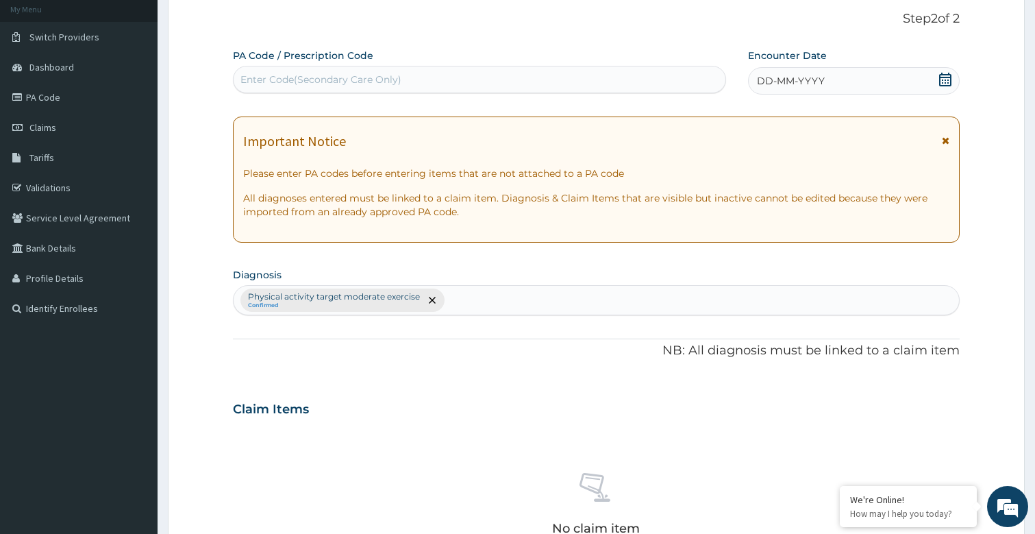
click at [804, 79] on span "DD-MM-YYYY" at bounding box center [791, 81] width 68 height 14
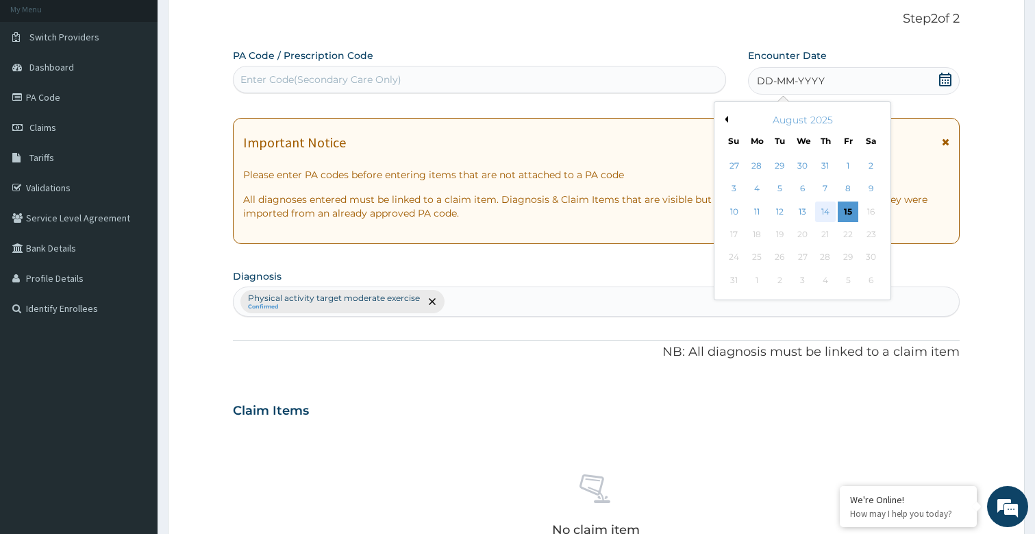
click at [823, 215] on div "14" at bounding box center [825, 211] width 21 height 21
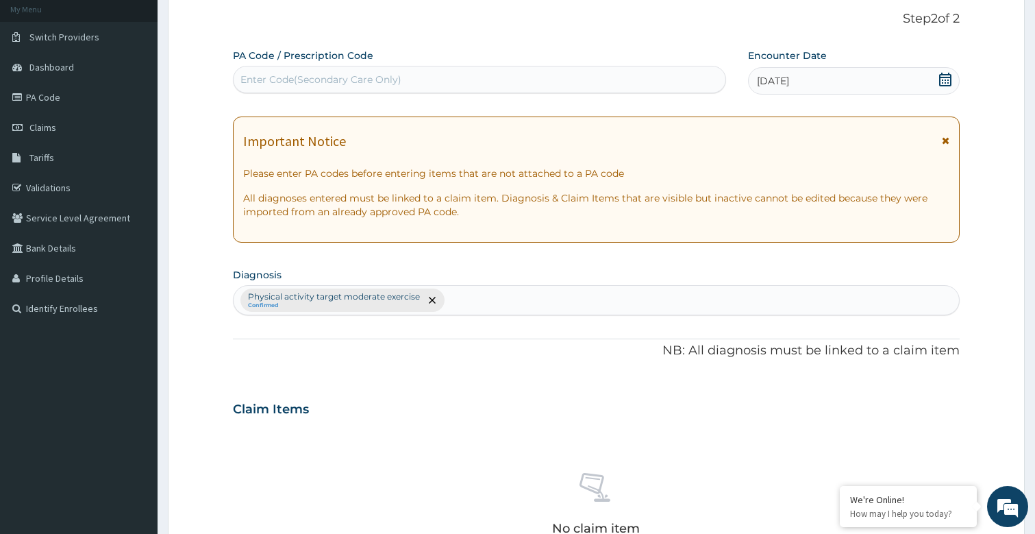
click at [570, 77] on div "Enter Code(Secondary Care Only)" at bounding box center [480, 80] width 493 height 22
type input "PA/7F75A3"
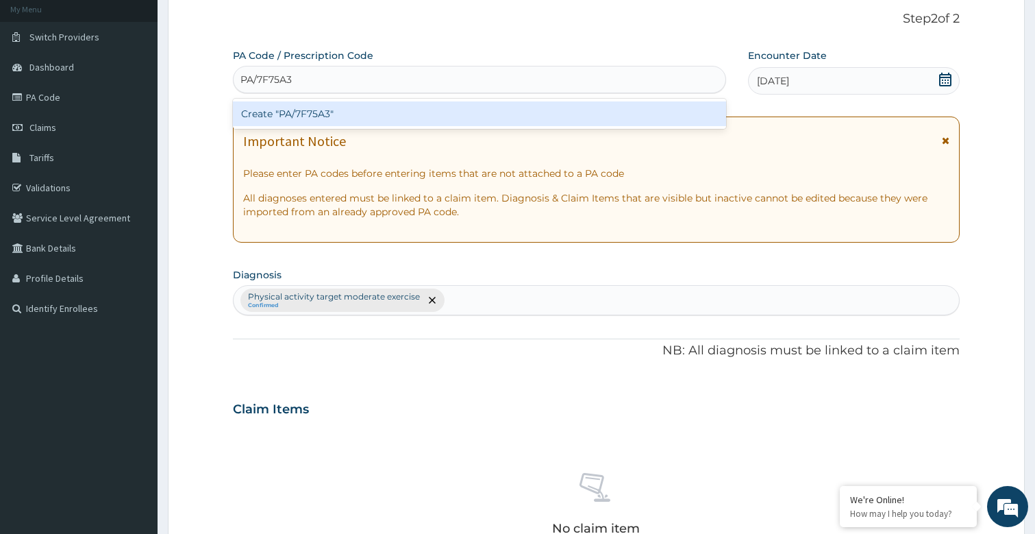
click at [518, 111] on div "Create "PA/7F75A3"" at bounding box center [480, 113] width 494 height 25
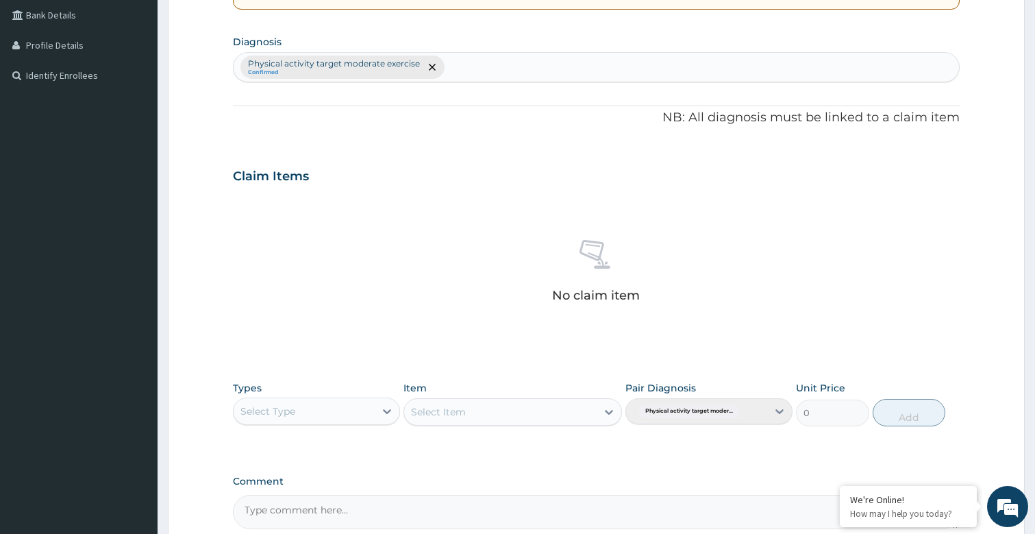
scroll to position [329, 0]
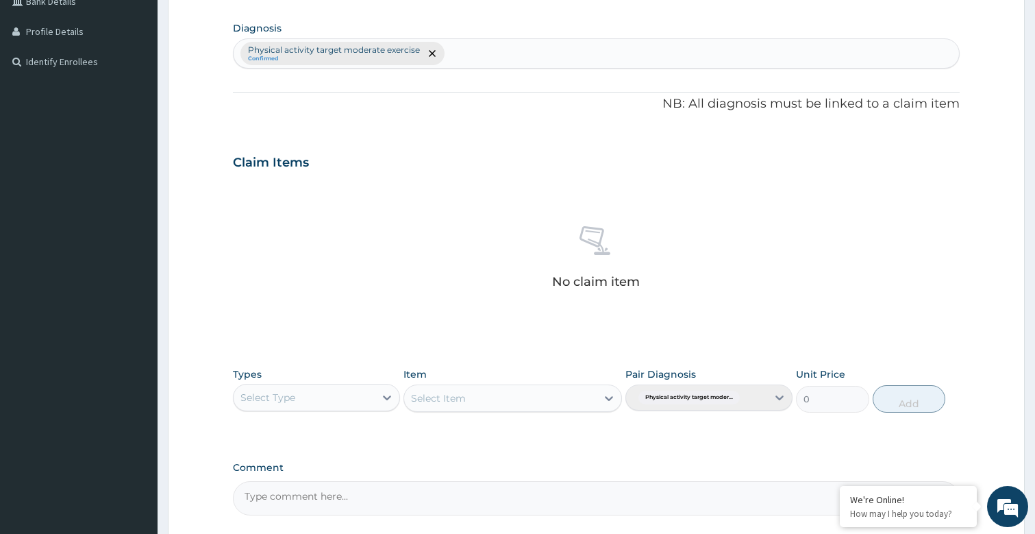
click at [320, 388] on div "Select Type" at bounding box center [304, 397] width 141 height 22
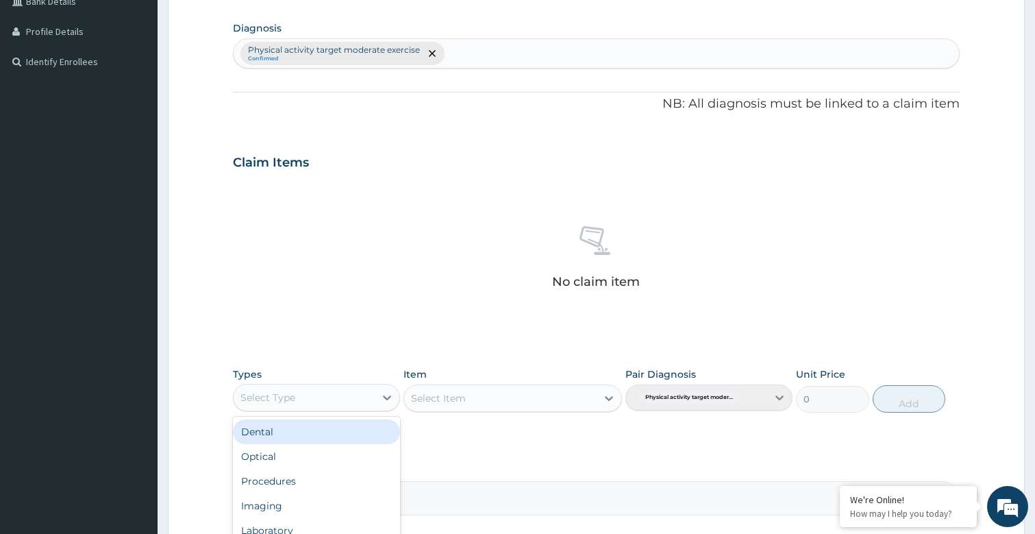
type input "G"
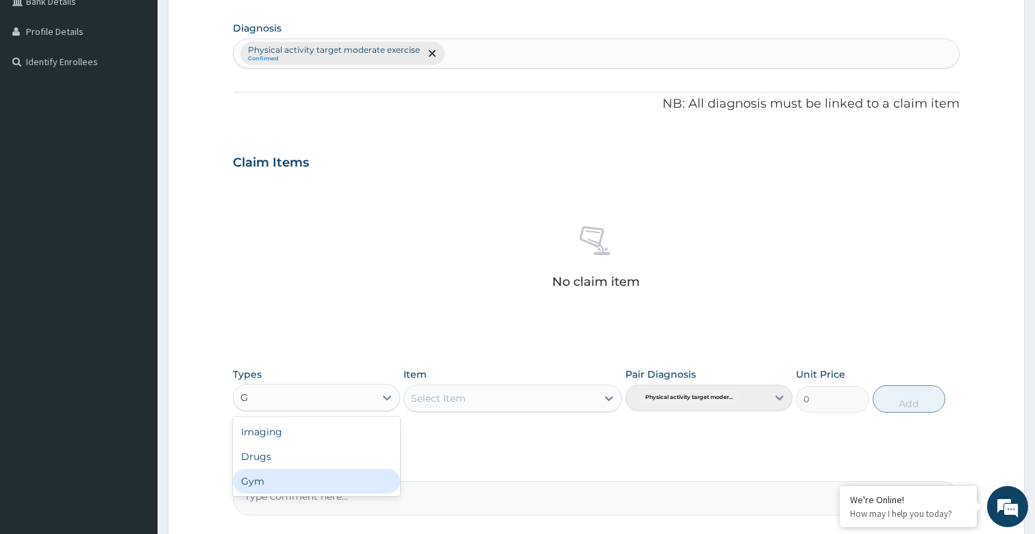
click at [256, 487] on div "Gym" at bounding box center [316, 481] width 167 height 25
click at [477, 399] on div "Select Item" at bounding box center [500, 398] width 192 height 22
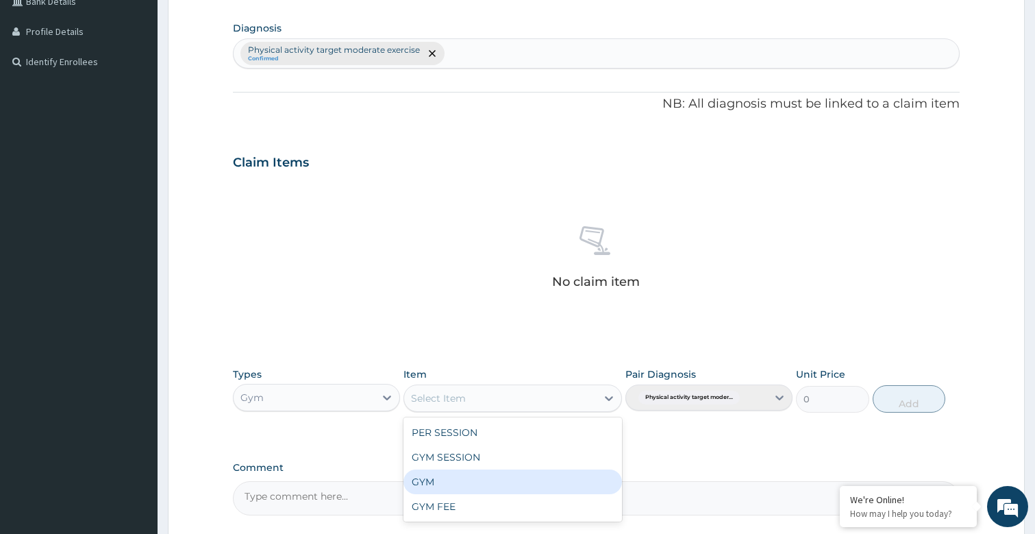
click at [439, 486] on div "GYM" at bounding box center [513, 481] width 218 height 25
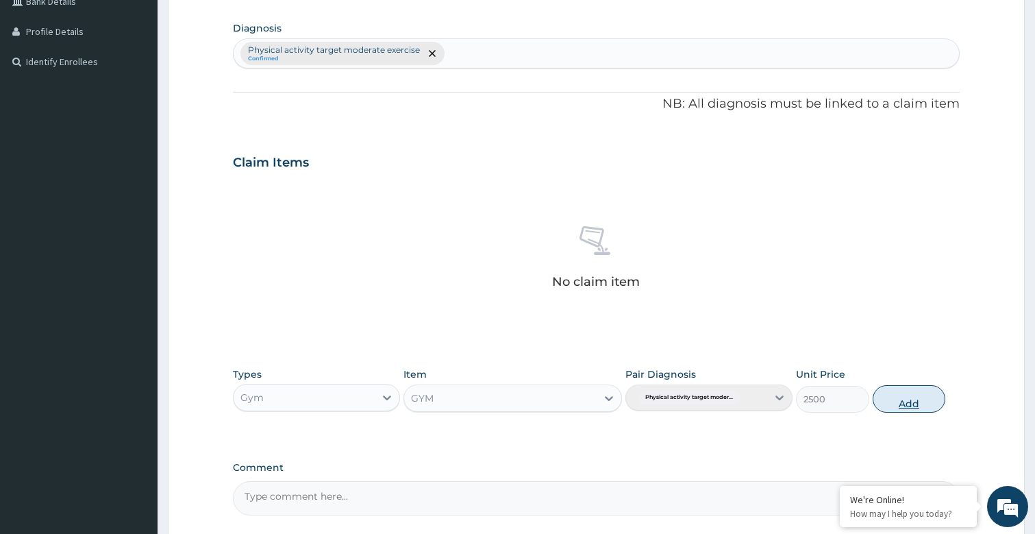
click at [893, 408] on button "Add" at bounding box center [909, 398] width 73 height 27
type input "0"
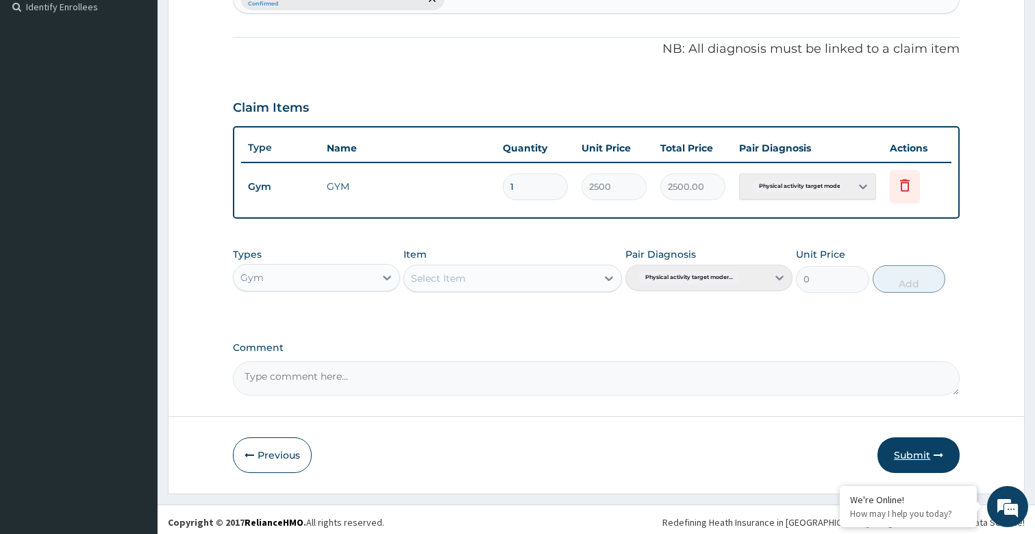
click at [934, 453] on icon "button" at bounding box center [939, 455] width 10 height 10
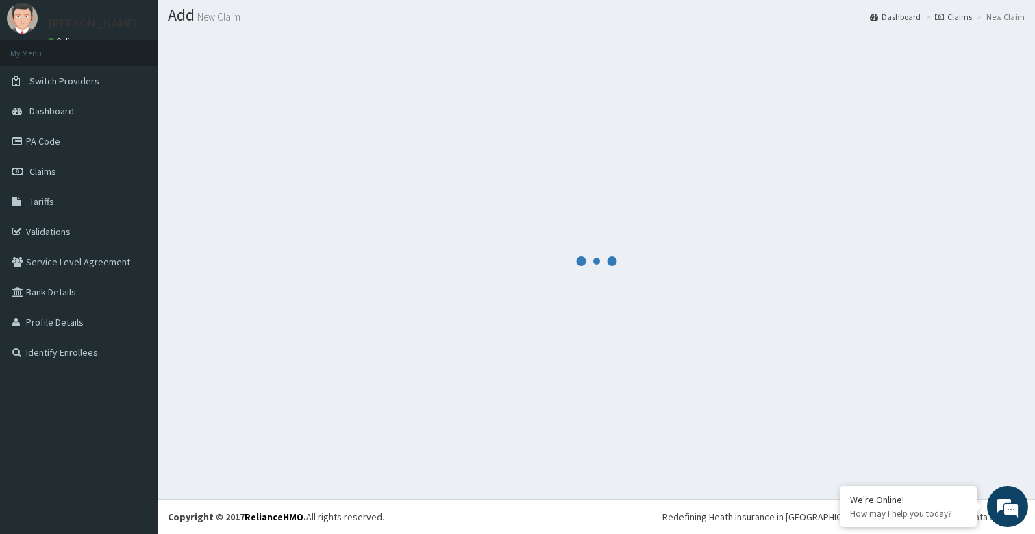
scroll to position [384, 0]
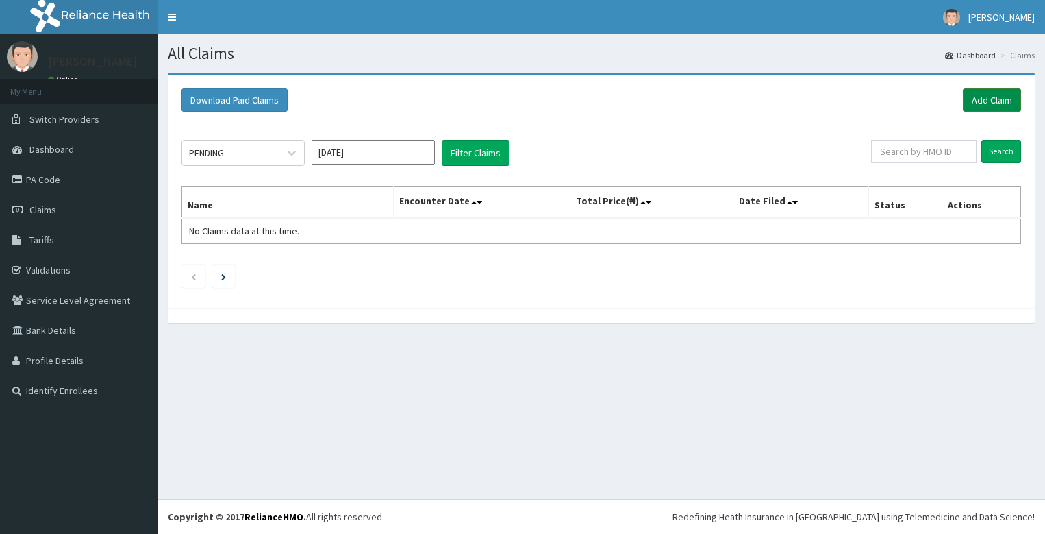
click at [1008, 106] on link "Add Claim" at bounding box center [992, 99] width 58 height 23
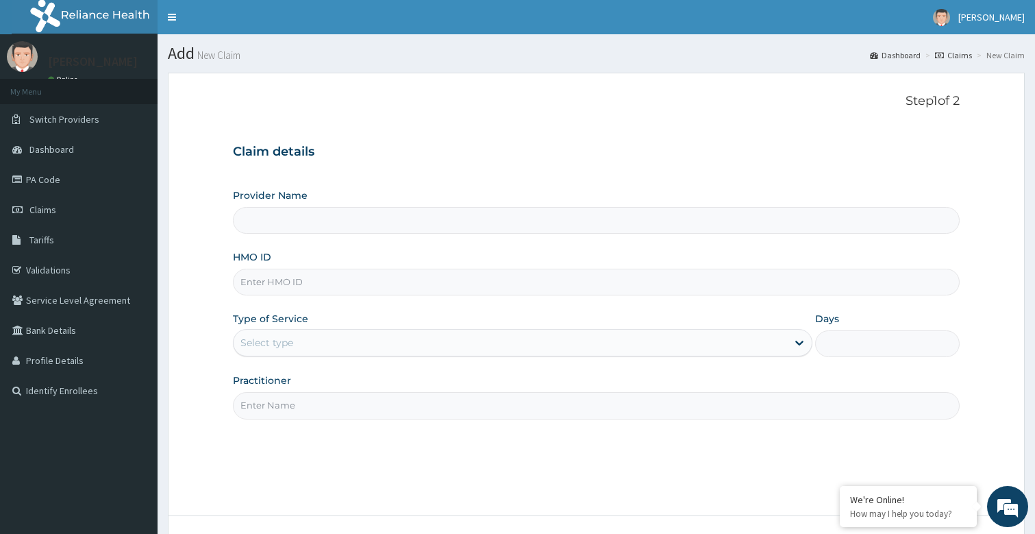
type input "Bodyline Gym- Festac"
type input "1"
click at [366, 399] on input "Practitioner" at bounding box center [597, 405] width 728 height 27
type input "bodyline"
click at [356, 275] on input "HMO ID" at bounding box center [597, 282] width 728 height 27
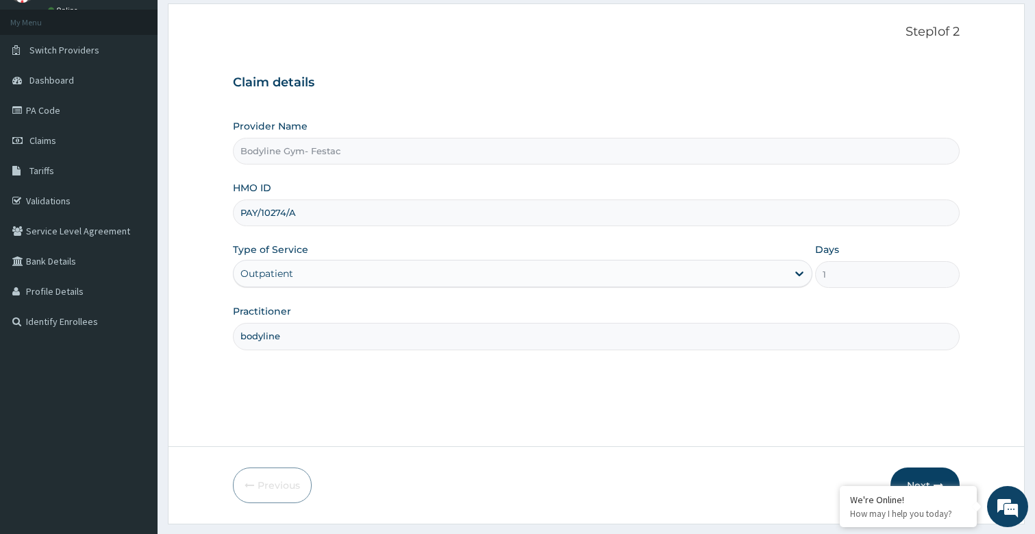
scroll to position [82, 0]
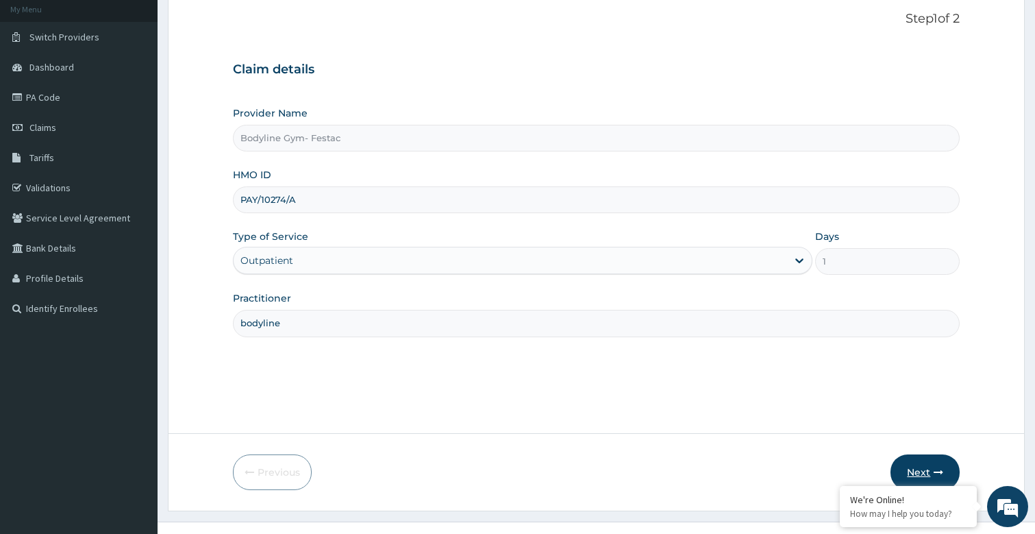
type input "PAY/10274/A"
click at [932, 472] on button "Next" at bounding box center [925, 472] width 69 height 36
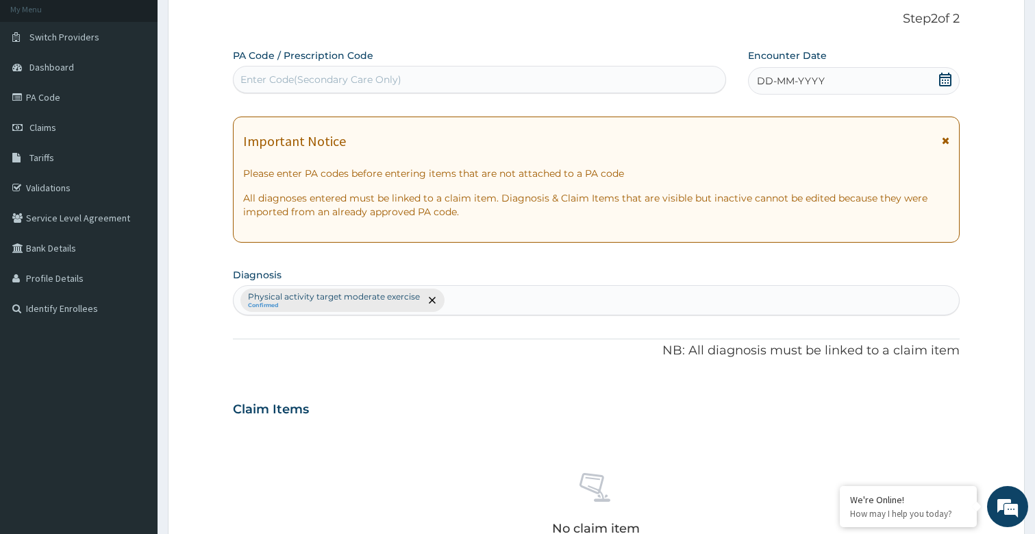
click at [815, 79] on span "DD-MM-YYYY" at bounding box center [791, 81] width 68 height 14
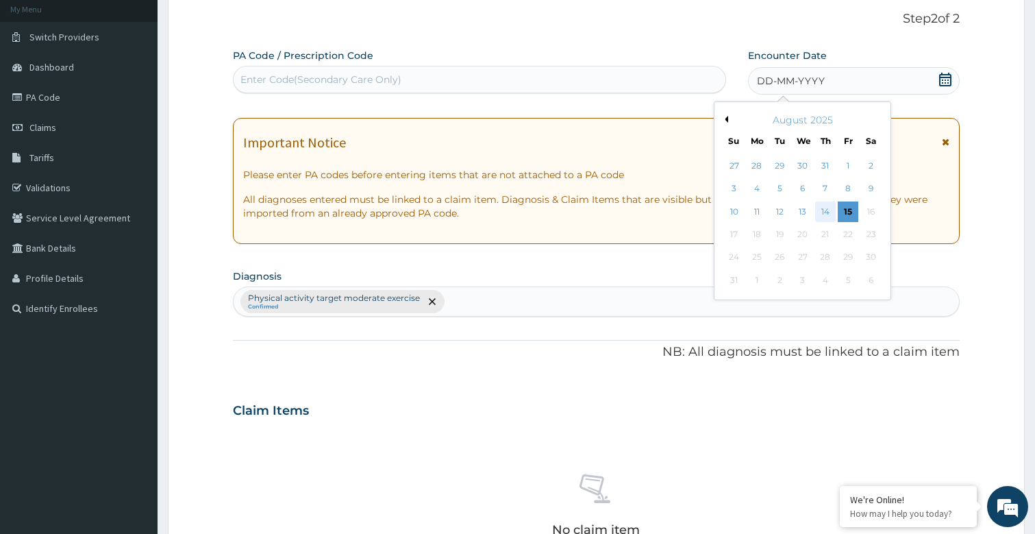
click at [826, 214] on div "14" at bounding box center [825, 211] width 21 height 21
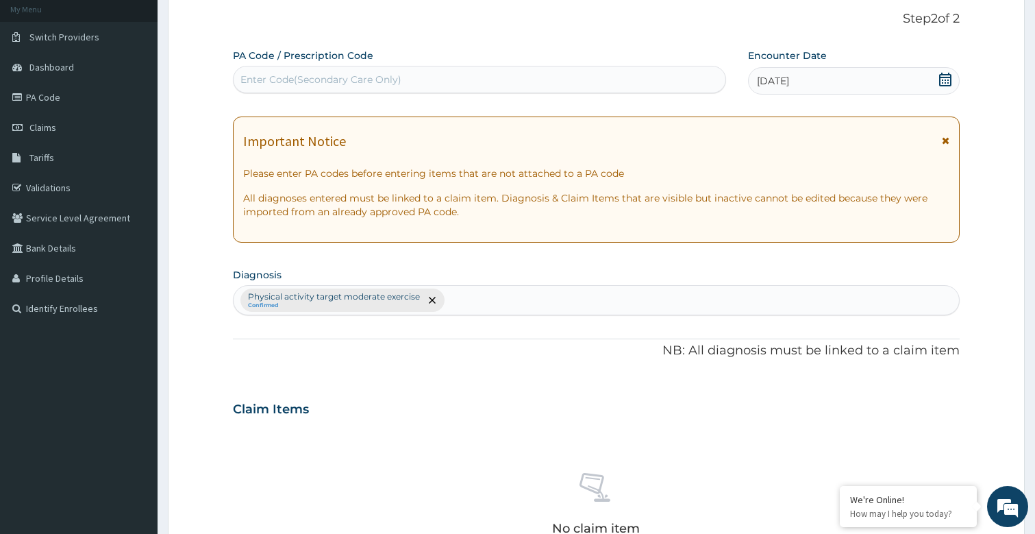
click at [408, 70] on div "Enter Code(Secondary Care Only)" at bounding box center [480, 80] width 493 height 22
type input "PA/27ABA0"
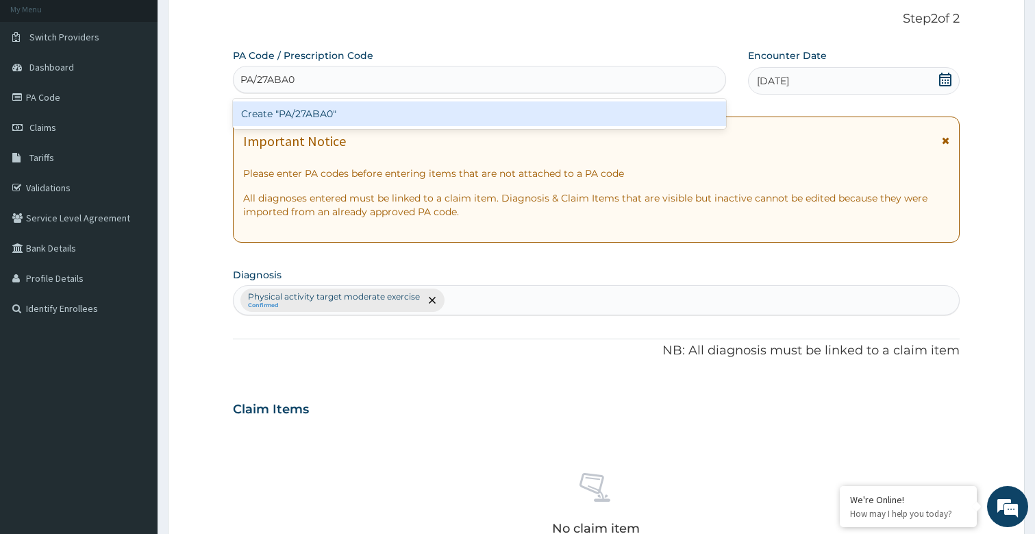
click at [323, 112] on div "Create "PA/27ABA0"" at bounding box center [480, 113] width 494 height 25
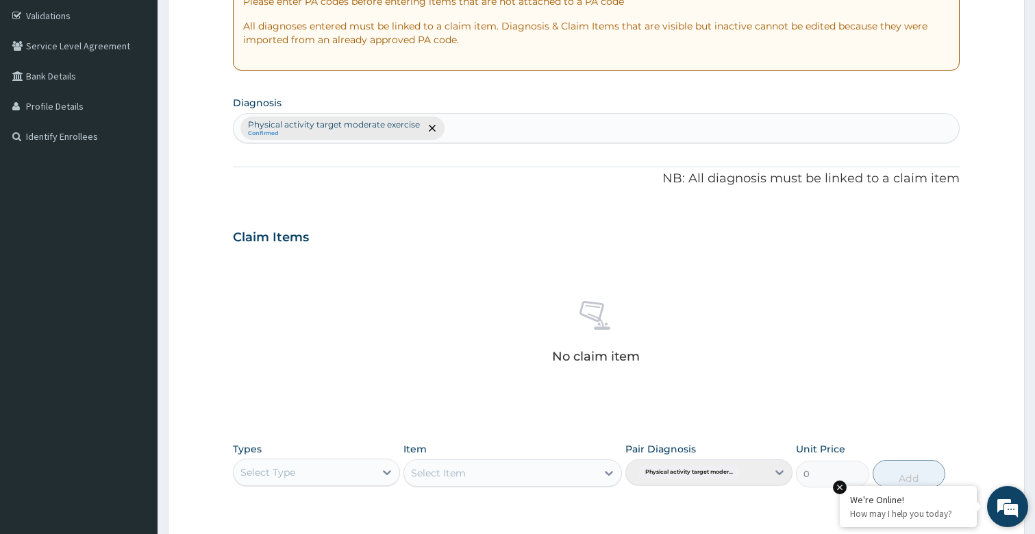
scroll to position [274, 0]
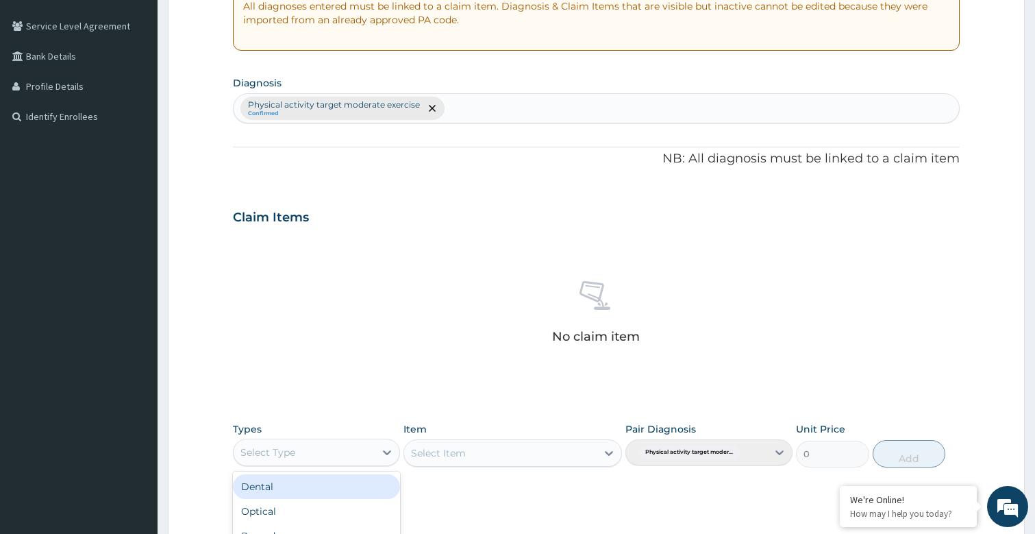
click at [314, 460] on div "Select Type" at bounding box center [304, 452] width 141 height 22
type input "G"
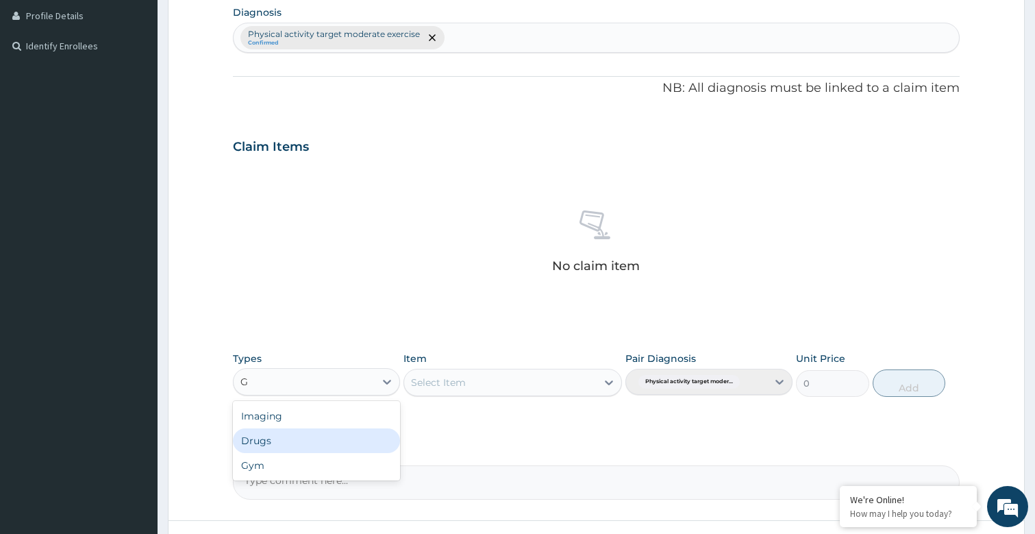
scroll to position [356, 0]
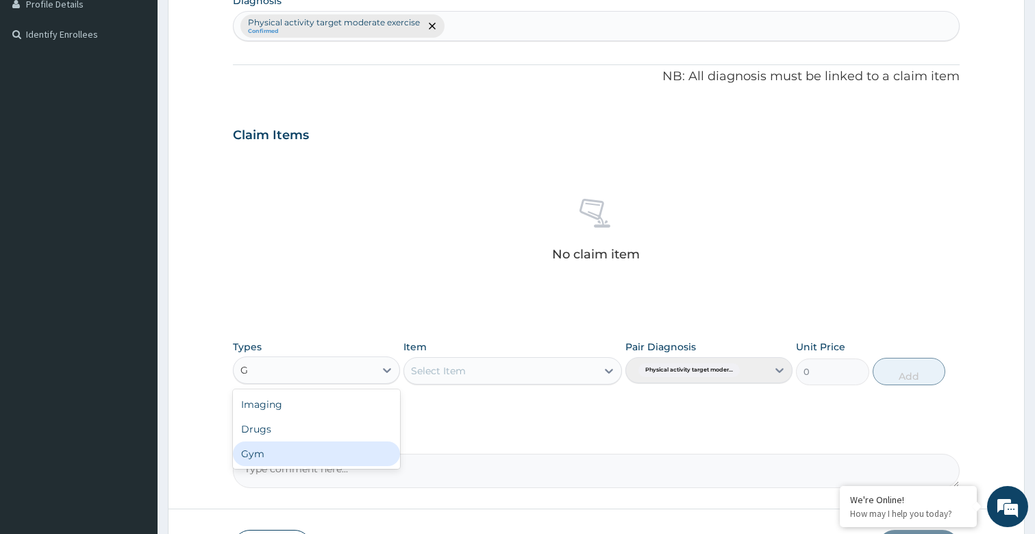
click at [253, 456] on div "Gym" at bounding box center [316, 453] width 167 height 25
click at [552, 374] on div "Select Item" at bounding box center [500, 371] width 192 height 22
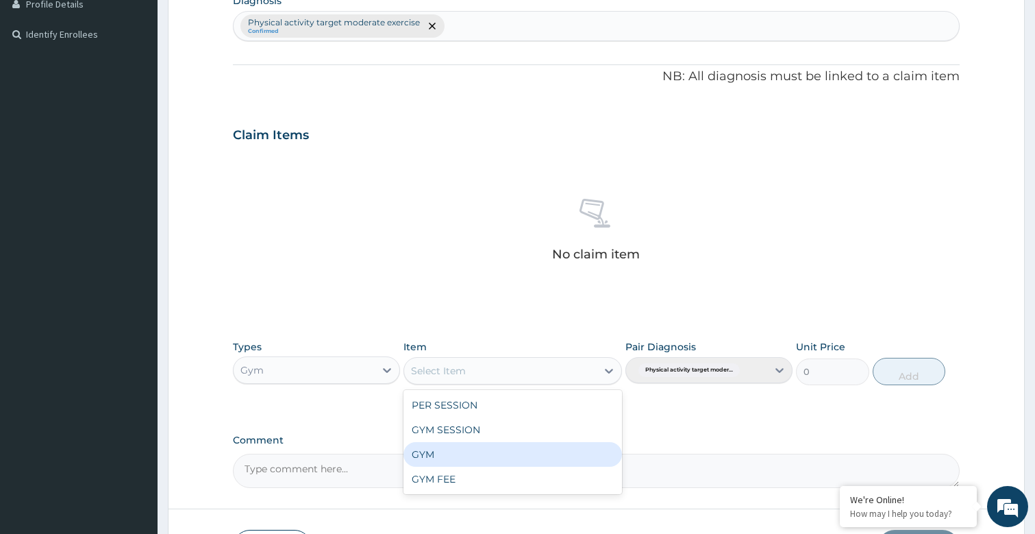
click at [478, 452] on div "GYM" at bounding box center [513, 454] width 218 height 25
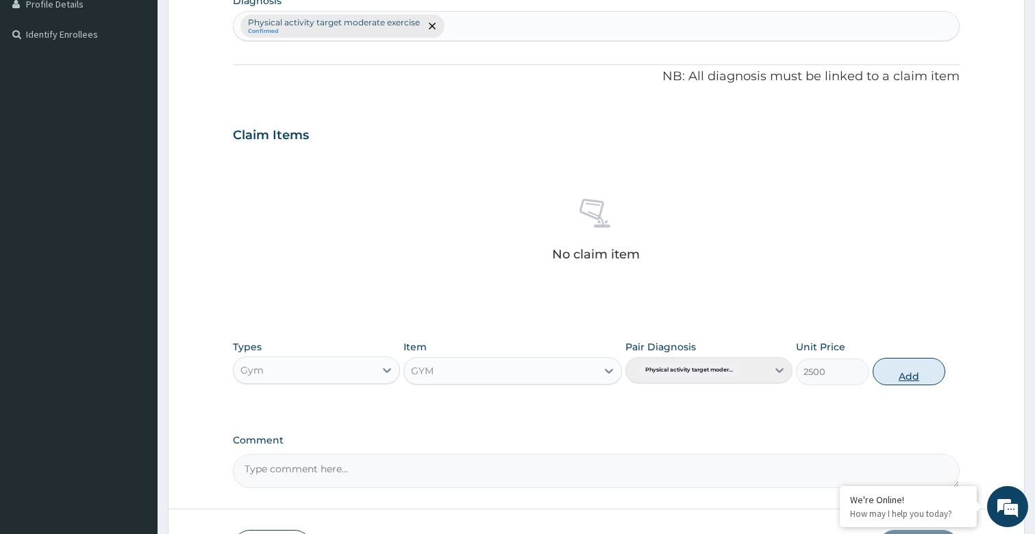
click at [910, 382] on button "Add" at bounding box center [909, 371] width 73 height 27
type input "0"
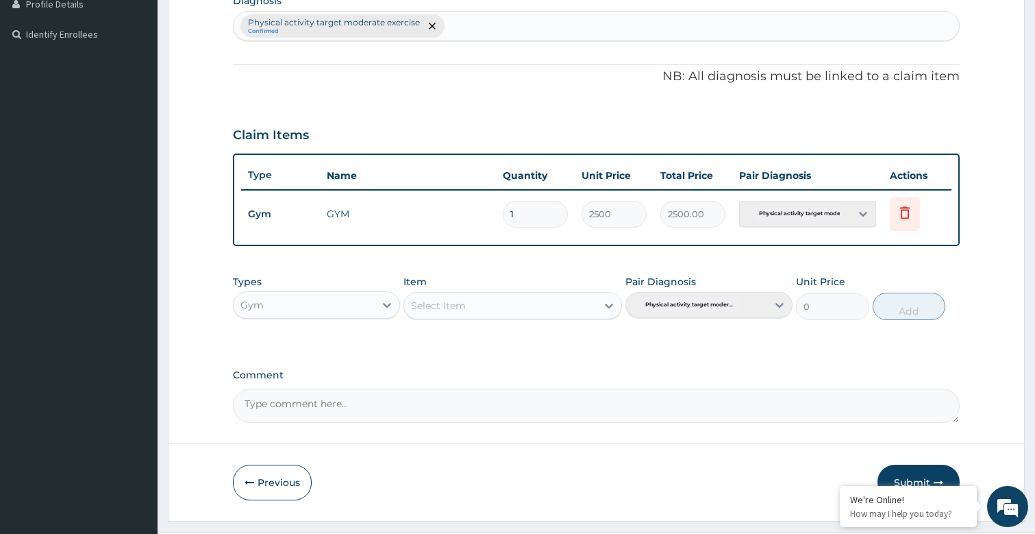
click at [913, 473] on button "Submit" at bounding box center [919, 482] width 82 height 36
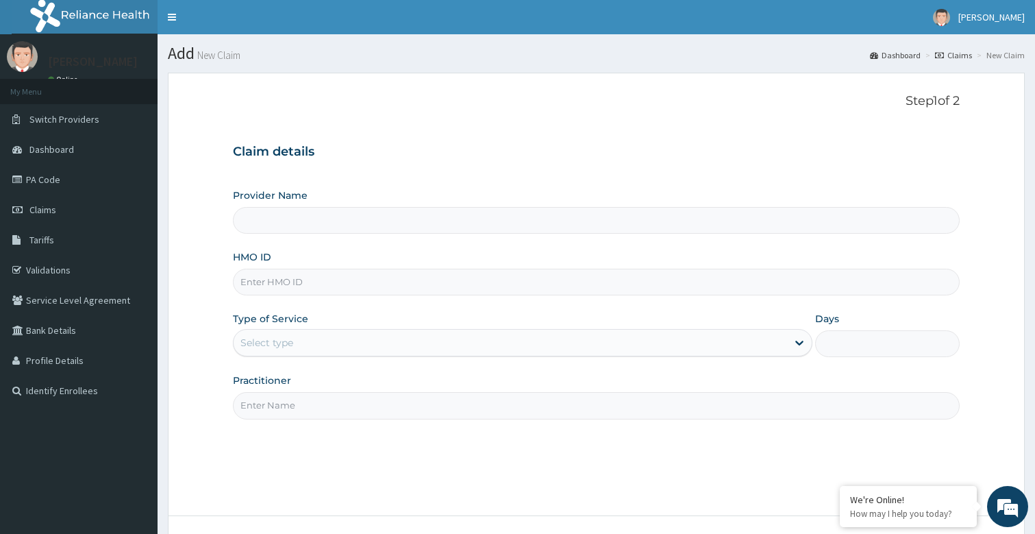
type input "Bodyline Gym- Festac"
type input "1"
click at [414, 408] on input "Practitioner" at bounding box center [597, 405] width 728 height 27
type input "bodyline"
click at [381, 284] on input "HMO ID" at bounding box center [597, 282] width 728 height 27
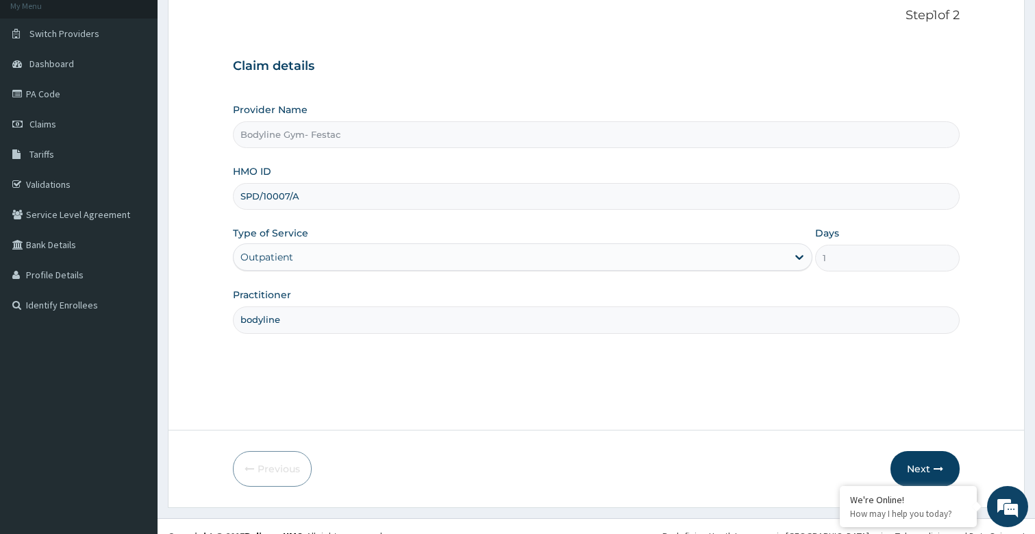
scroll to position [105, 0]
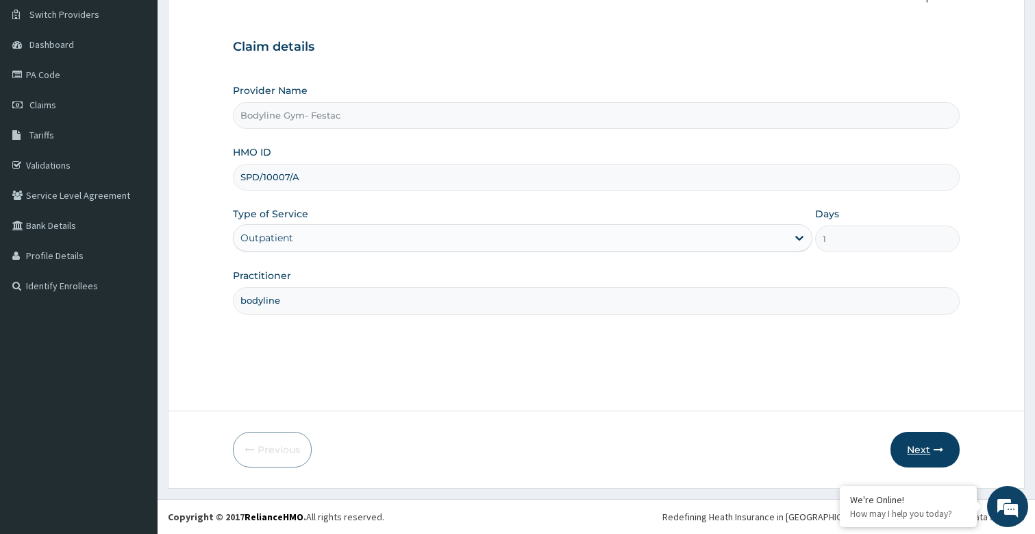
type input "SPD/10007/A"
click at [932, 459] on button "Next" at bounding box center [925, 450] width 69 height 36
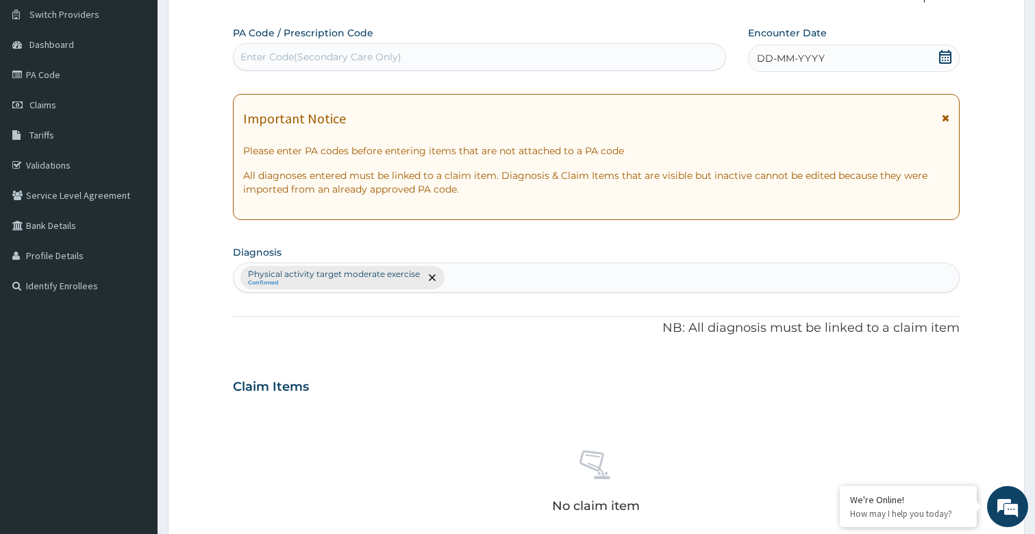
click at [791, 58] on span "DD-MM-YYYY" at bounding box center [791, 58] width 68 height 14
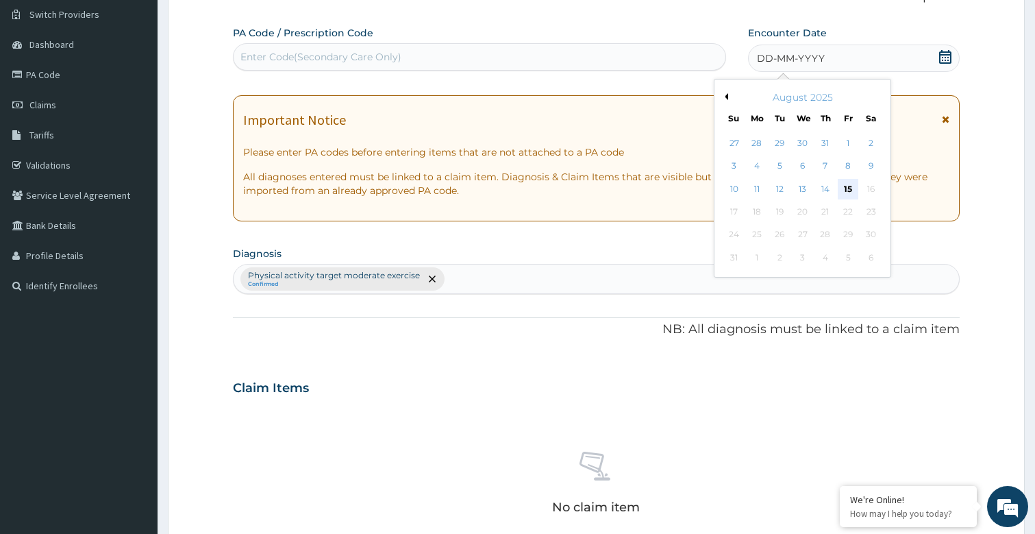
click at [849, 188] on div "15" at bounding box center [849, 189] width 21 height 21
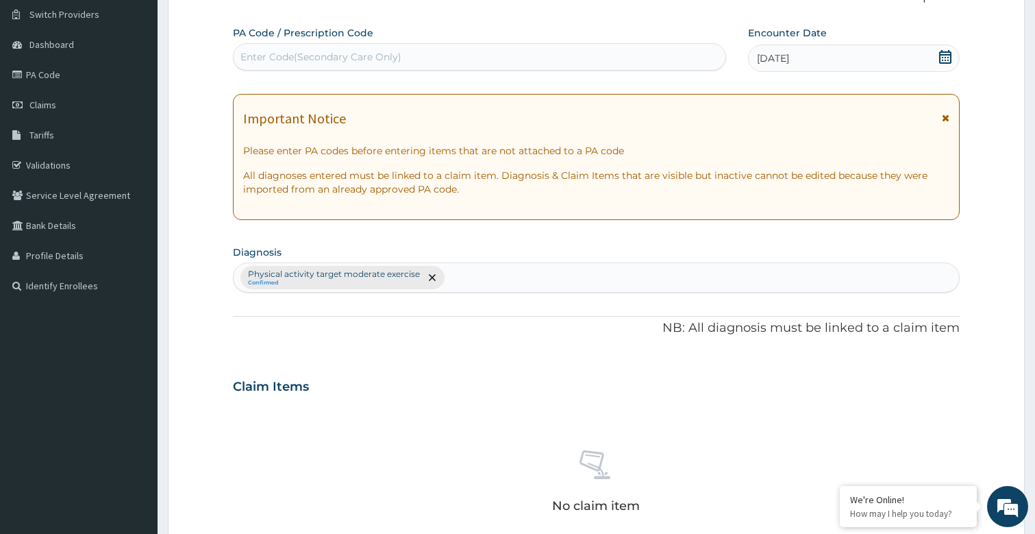
click at [425, 49] on div "Enter Code(Secondary Care Only)" at bounding box center [480, 57] width 493 height 22
type input "PA/ED2513"
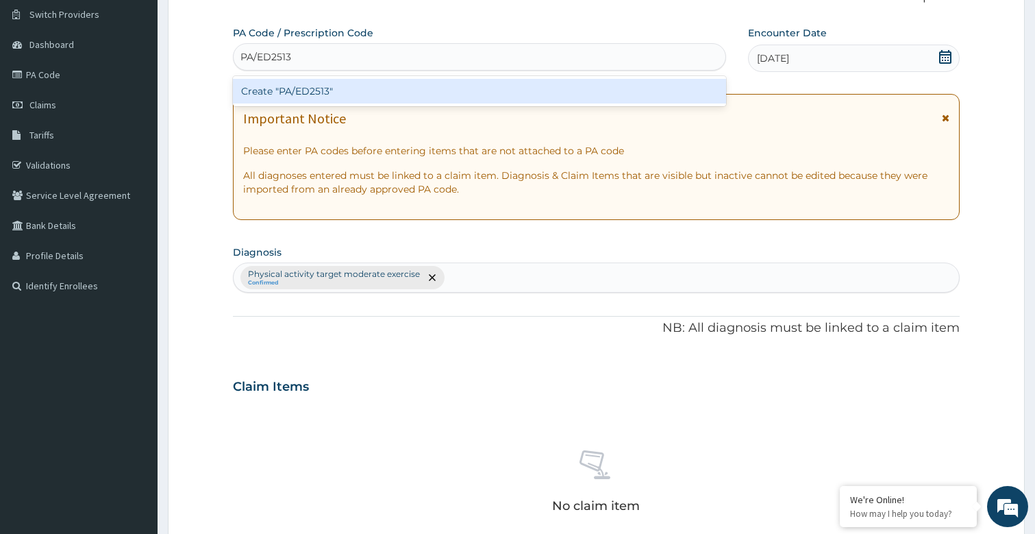
click at [388, 92] on div "Create "PA/ED2513"" at bounding box center [480, 91] width 494 height 25
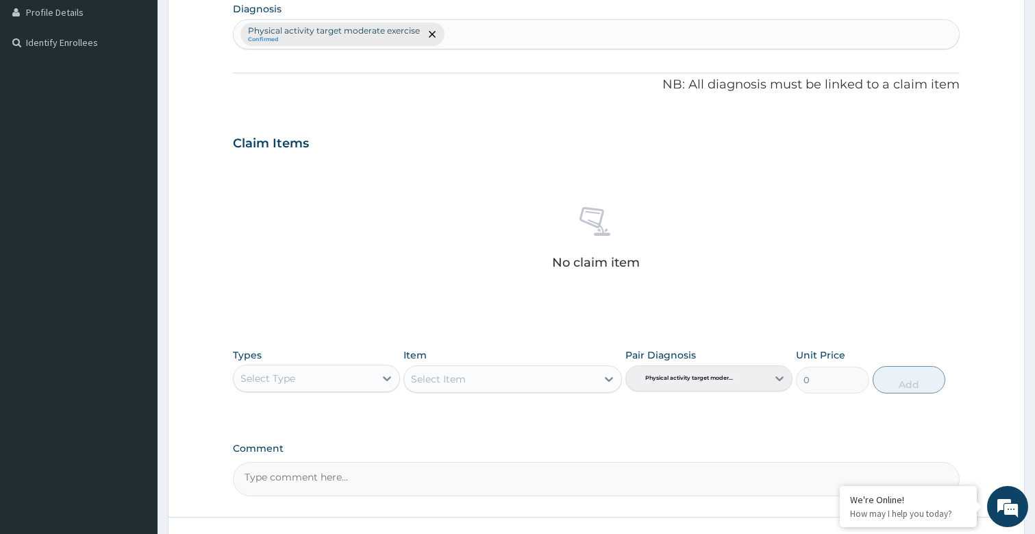
scroll to position [351, 0]
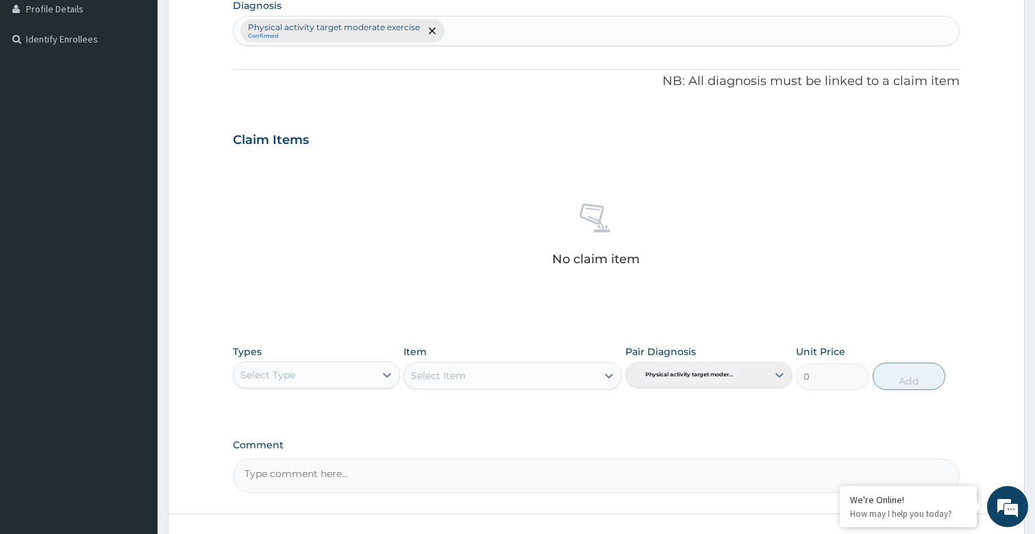
click at [300, 364] on div "Select Type" at bounding box center [304, 375] width 141 height 22
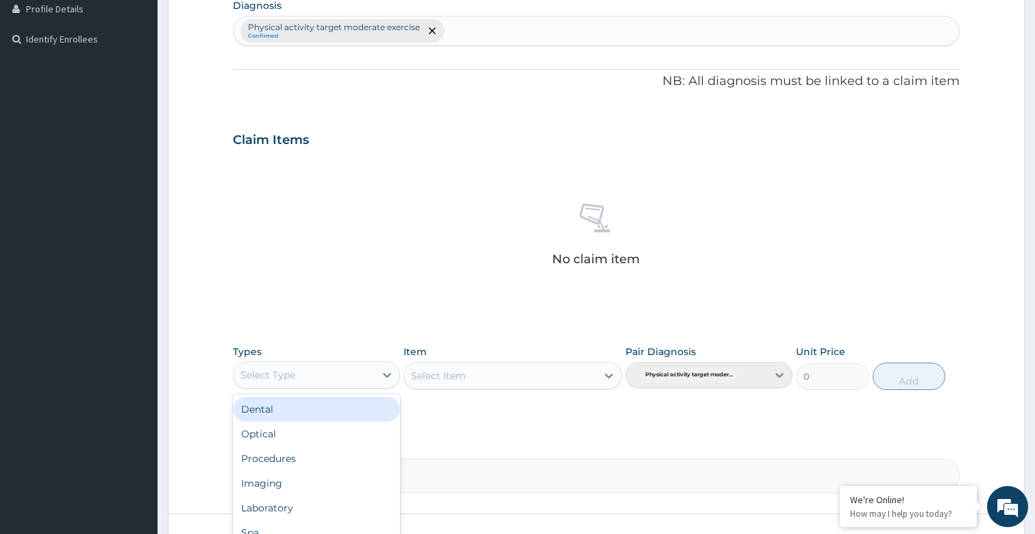
type input "G"
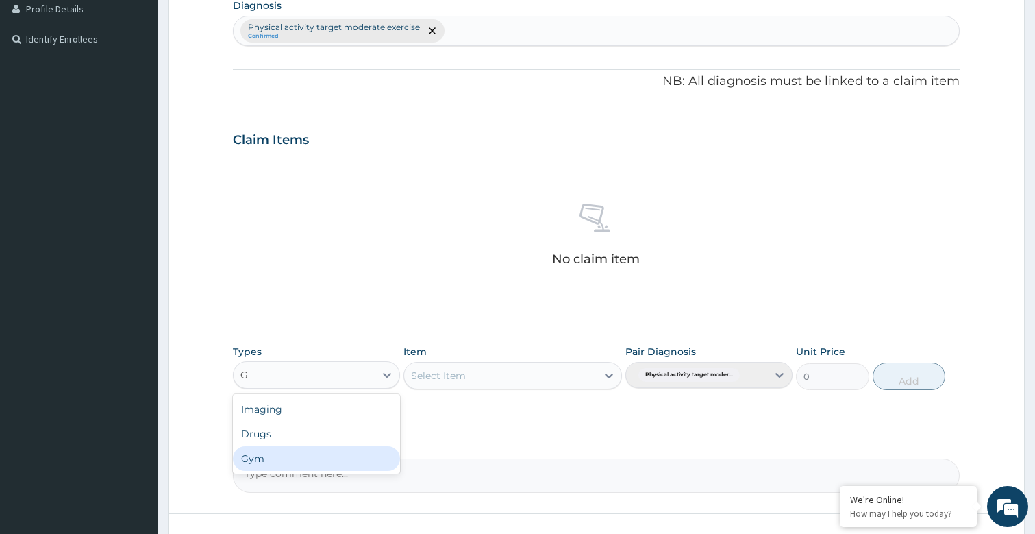
click at [276, 464] on div "Gym" at bounding box center [316, 458] width 167 height 25
click at [496, 379] on div "Select Item" at bounding box center [513, 375] width 218 height 27
click at [496, 379] on div "Select Item" at bounding box center [485, 375] width 163 height 22
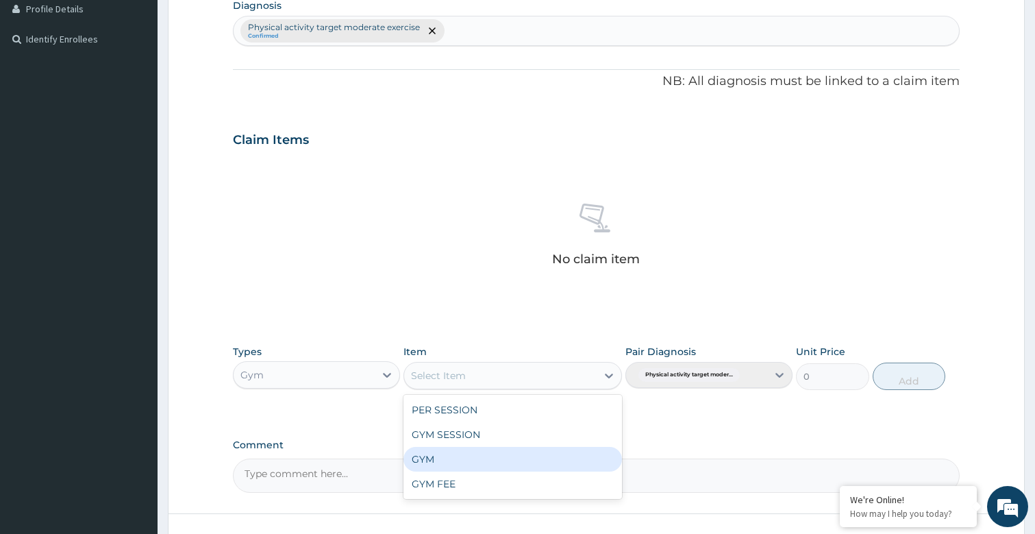
click at [445, 456] on div "GYM" at bounding box center [513, 459] width 218 height 25
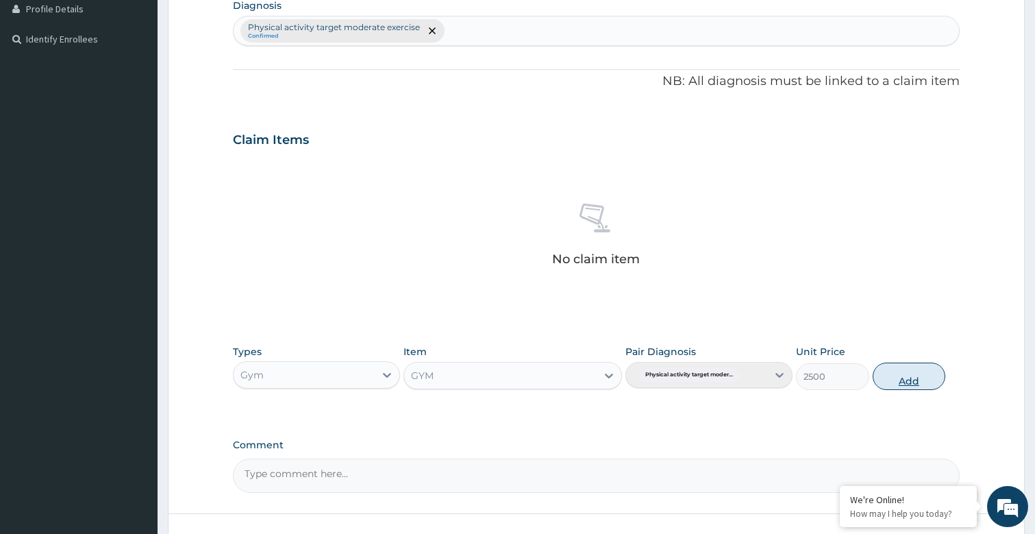
click at [924, 378] on button "Add" at bounding box center [909, 375] width 73 height 27
type input "0"
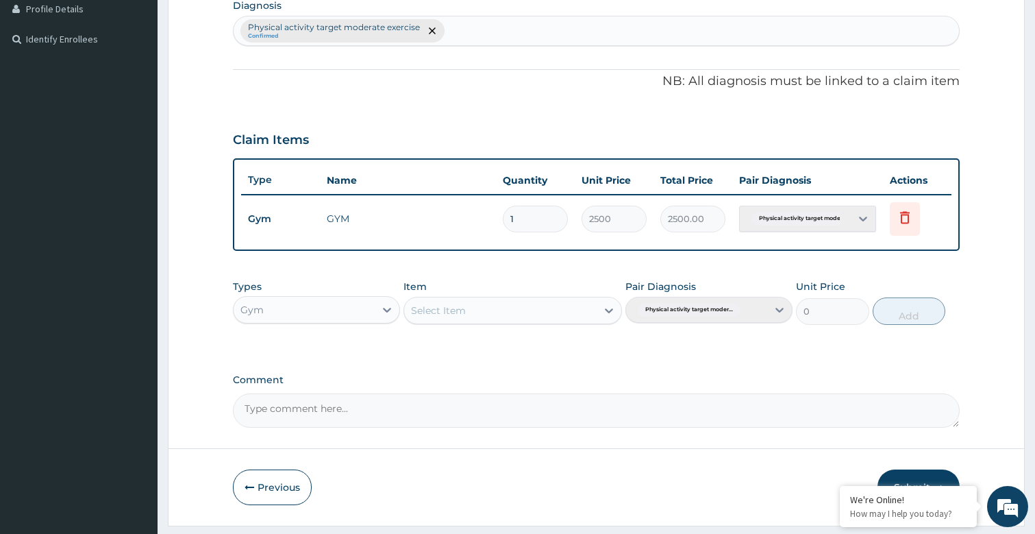
click at [932, 477] on button "Submit" at bounding box center [919, 487] width 82 height 36
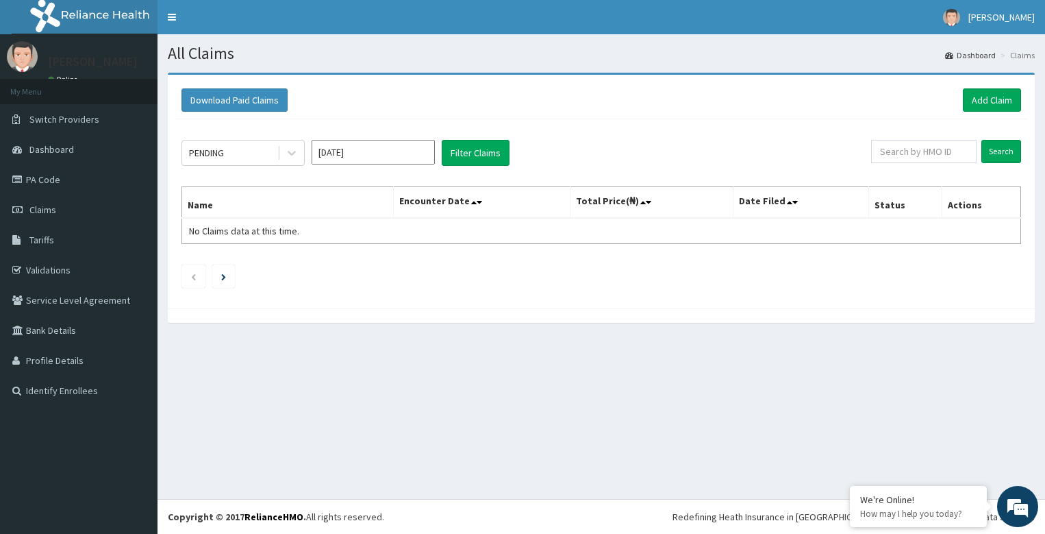
click at [1000, 114] on div "Download Paid Claims Add Claim" at bounding box center [602, 101] width 854 height 38
click at [995, 103] on link "Add Claim" at bounding box center [992, 99] width 58 height 23
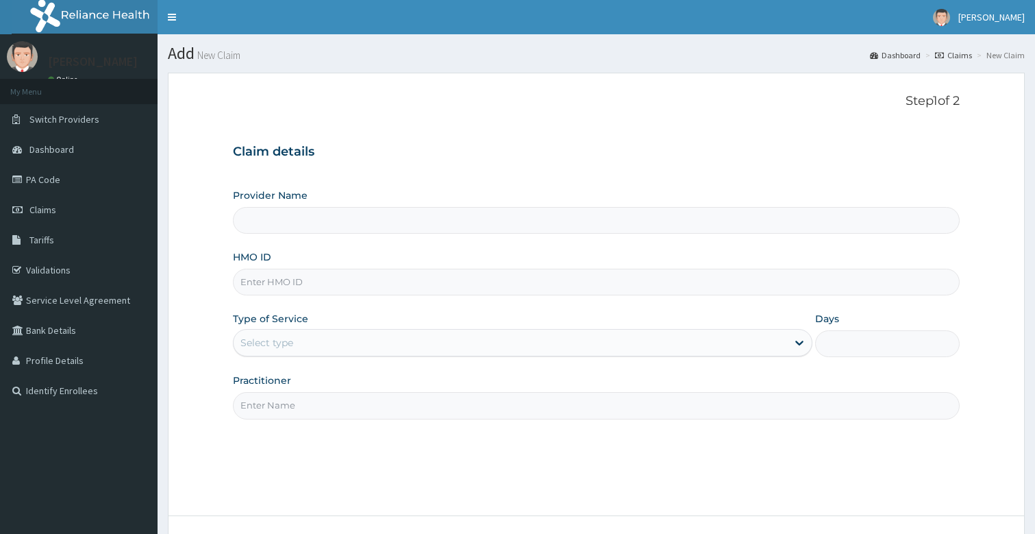
type input "Bodyline Gym- Festac"
type input "1"
click at [445, 283] on input "HMO ID" at bounding box center [597, 282] width 728 height 27
type input "REL/10576/A"
click at [360, 400] on input "Practitioner" at bounding box center [597, 405] width 728 height 27
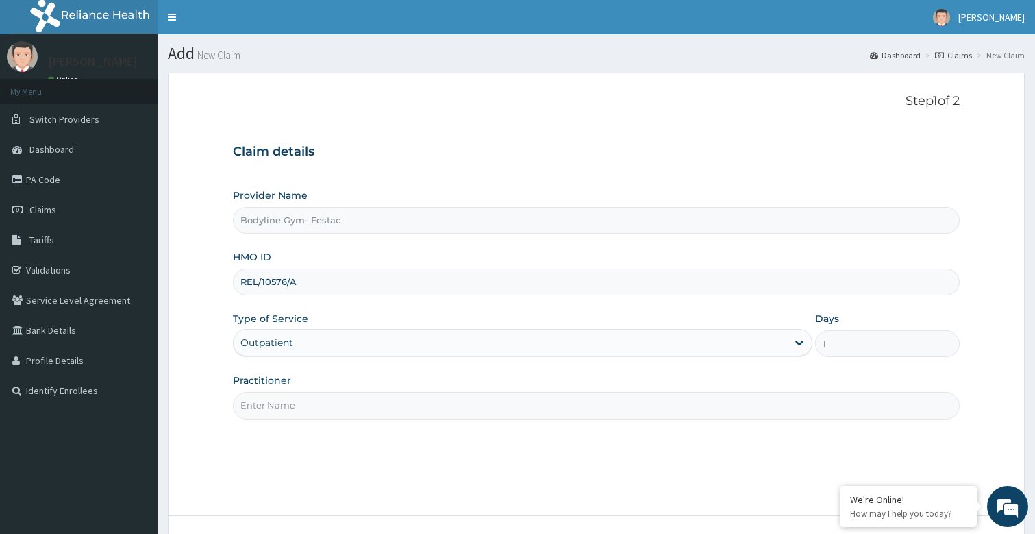
type input "bodyline"
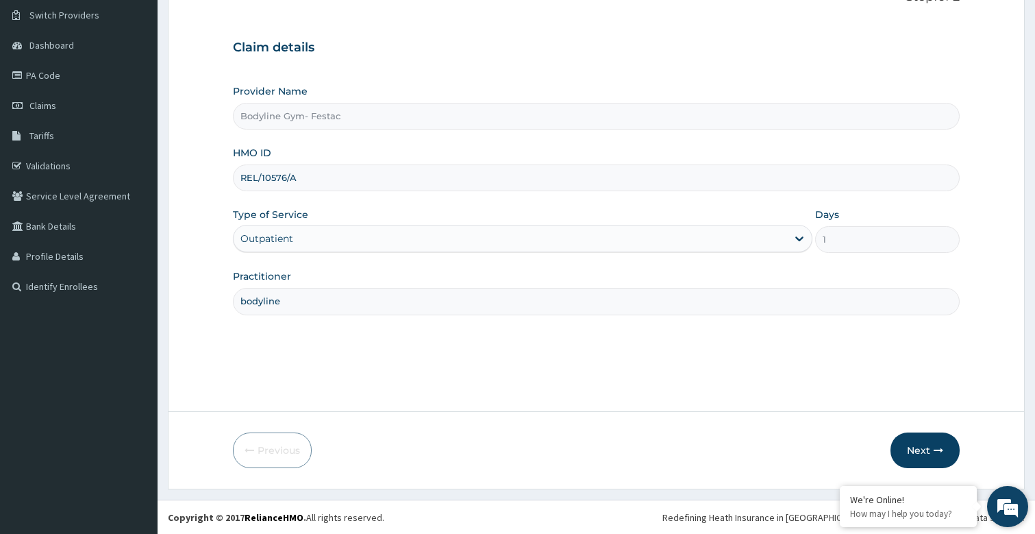
scroll to position [105, 0]
click at [935, 459] on button "Next" at bounding box center [925, 450] width 69 height 36
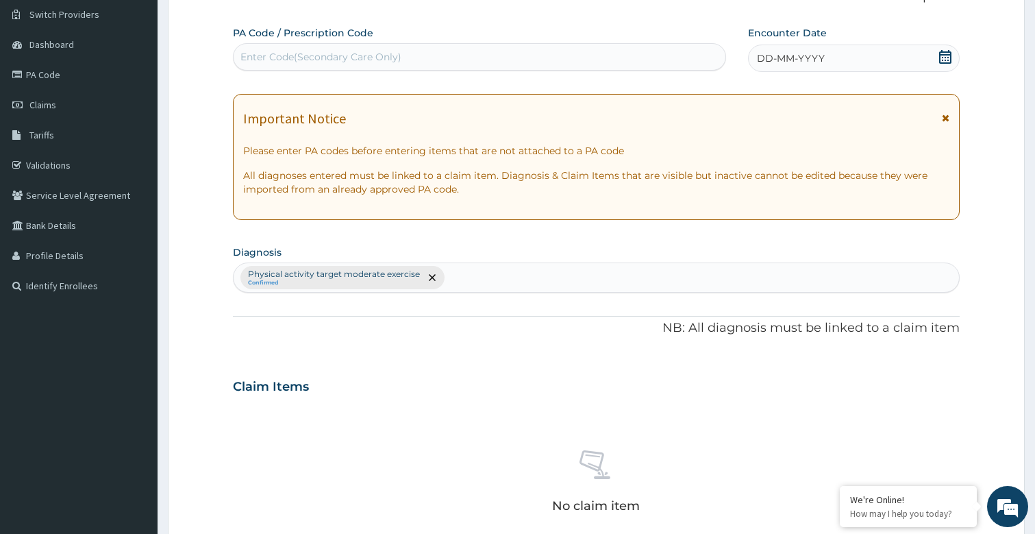
click at [802, 53] on span "DD-MM-YYYY" at bounding box center [791, 58] width 68 height 14
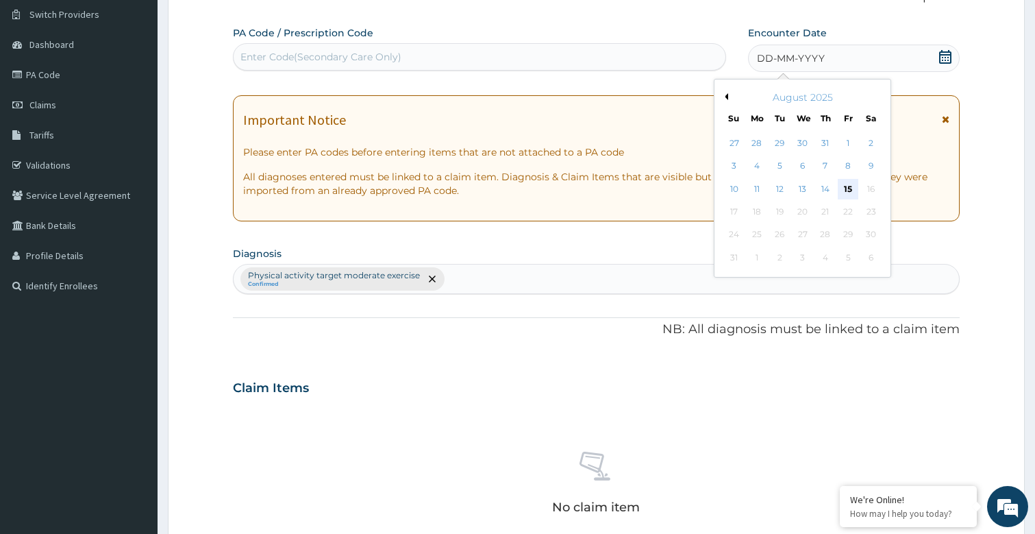
click at [845, 186] on div "15" at bounding box center [849, 189] width 21 height 21
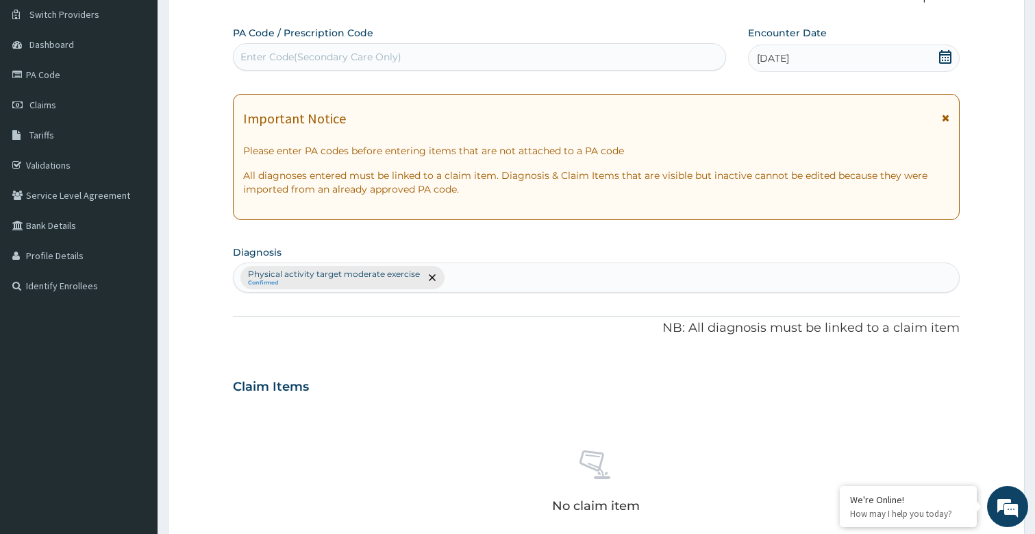
click at [393, 51] on div "Enter Code(Secondary Care Only)" at bounding box center [320, 57] width 161 height 14
type input "PA/C3D88C"
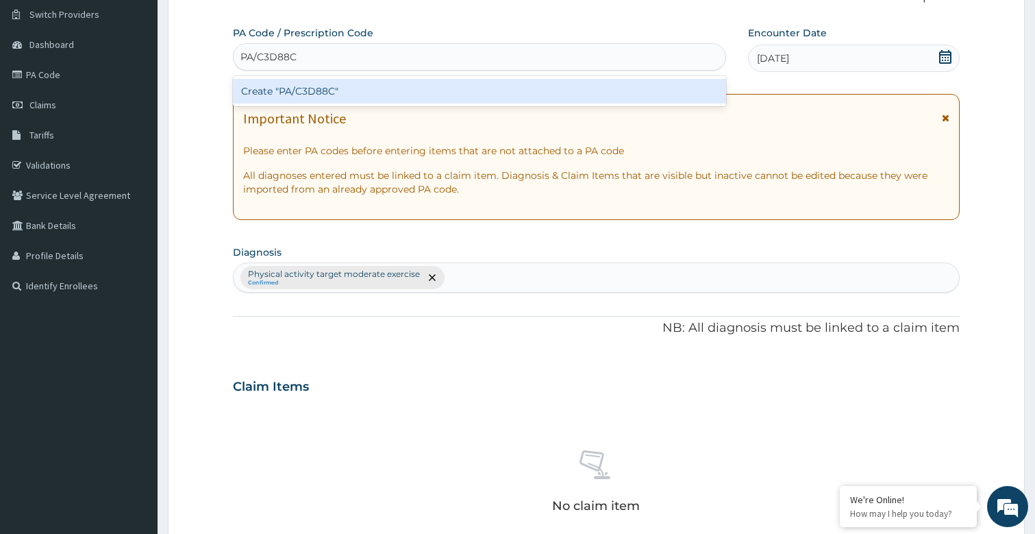
click at [383, 89] on div "Create "PA/C3D88C"" at bounding box center [480, 91] width 494 height 25
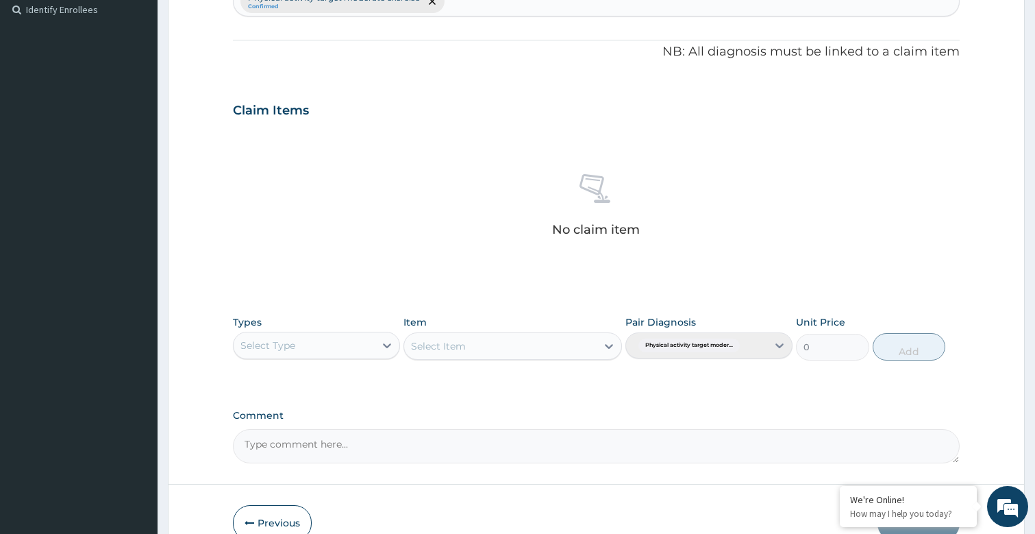
scroll to position [406, 0]
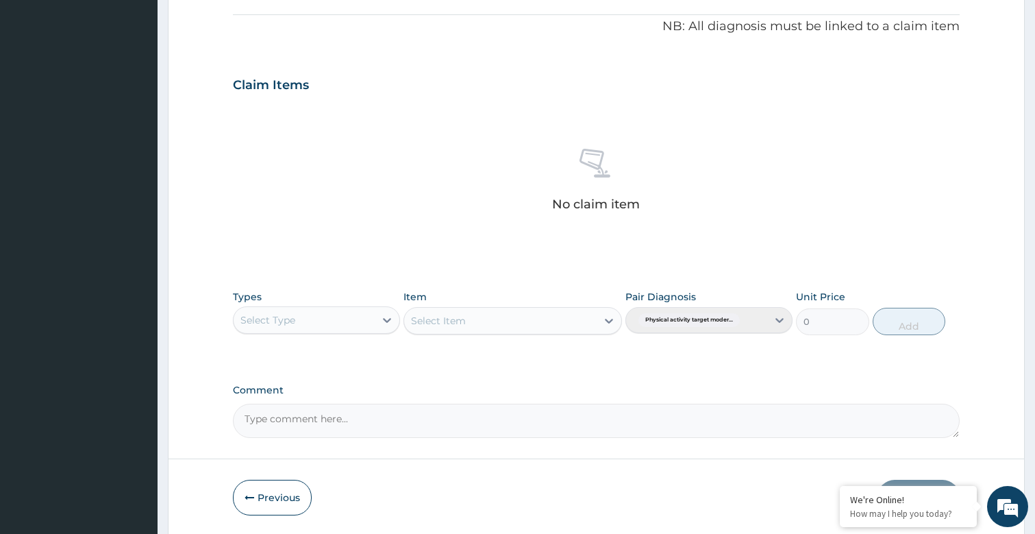
click at [331, 319] on div "Select Type" at bounding box center [304, 320] width 141 height 22
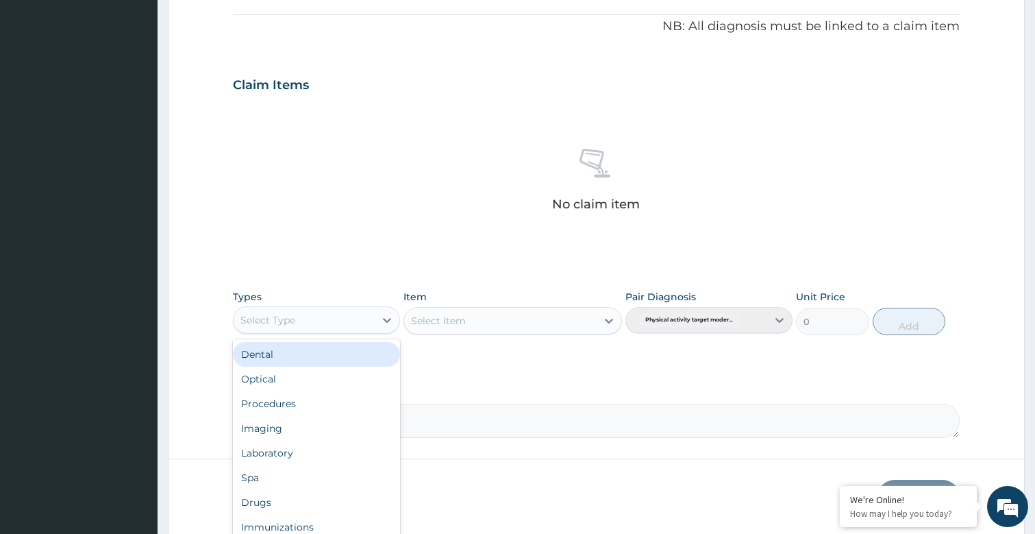
type input "G"
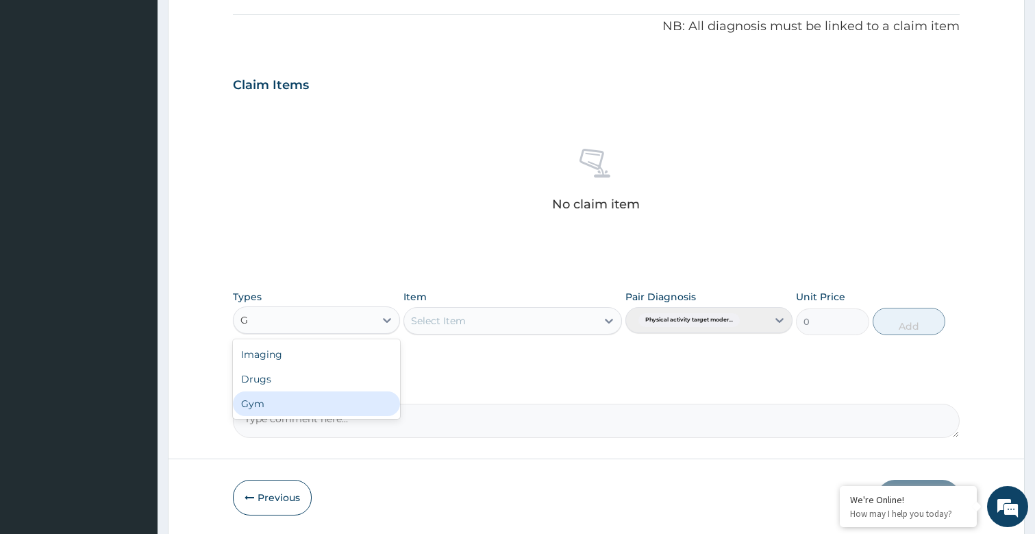
click at [290, 397] on div "Gym" at bounding box center [316, 403] width 167 height 25
click at [506, 319] on div "Select Item" at bounding box center [500, 321] width 192 height 22
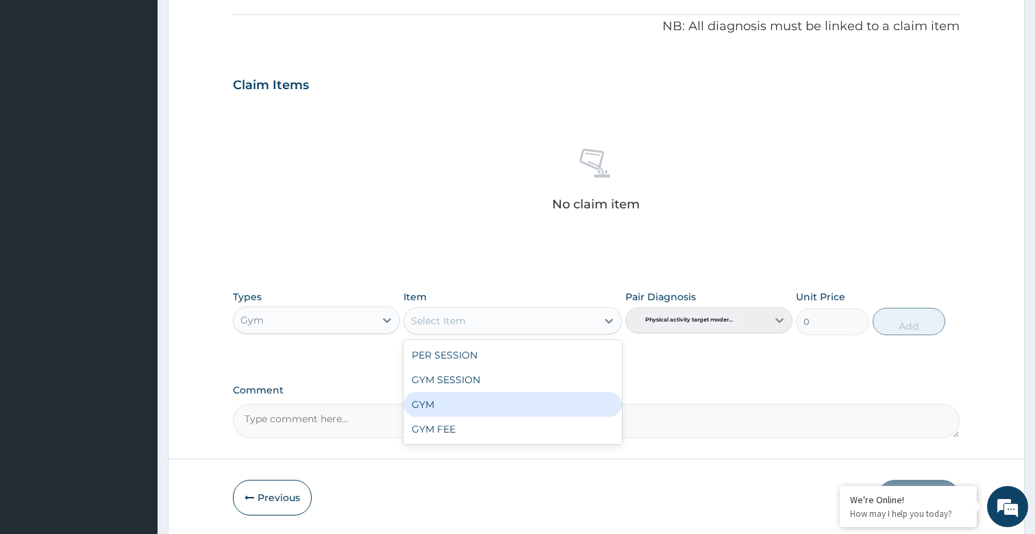
click at [513, 401] on div "GYM" at bounding box center [513, 404] width 218 height 25
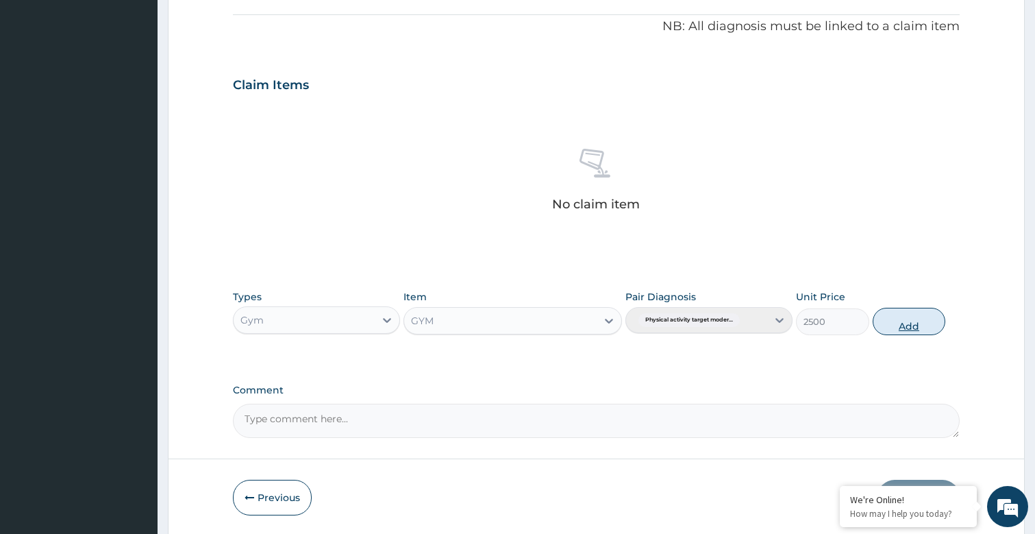
click at [923, 319] on button "Add" at bounding box center [909, 321] width 73 height 27
type input "0"
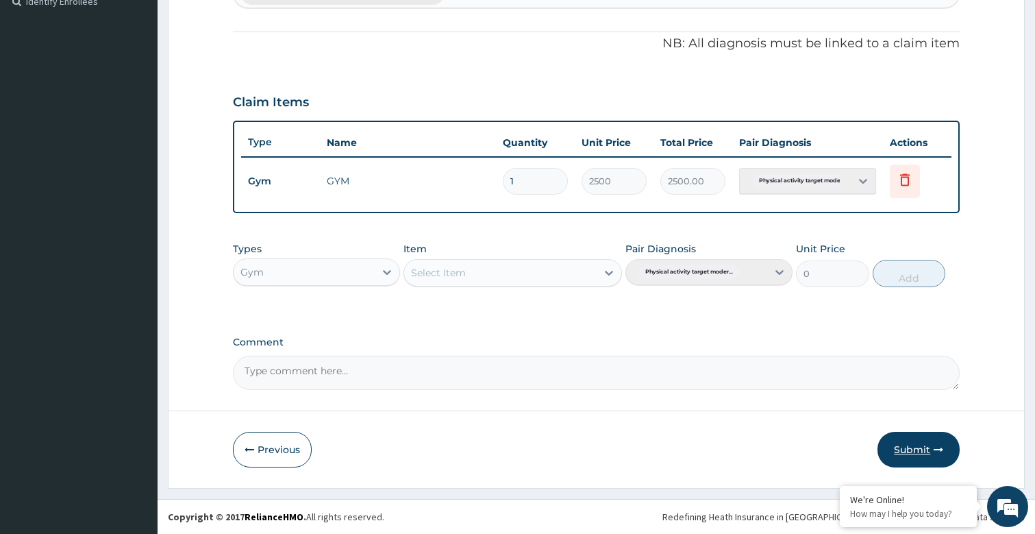
click at [938, 453] on icon "button" at bounding box center [939, 450] width 10 height 10
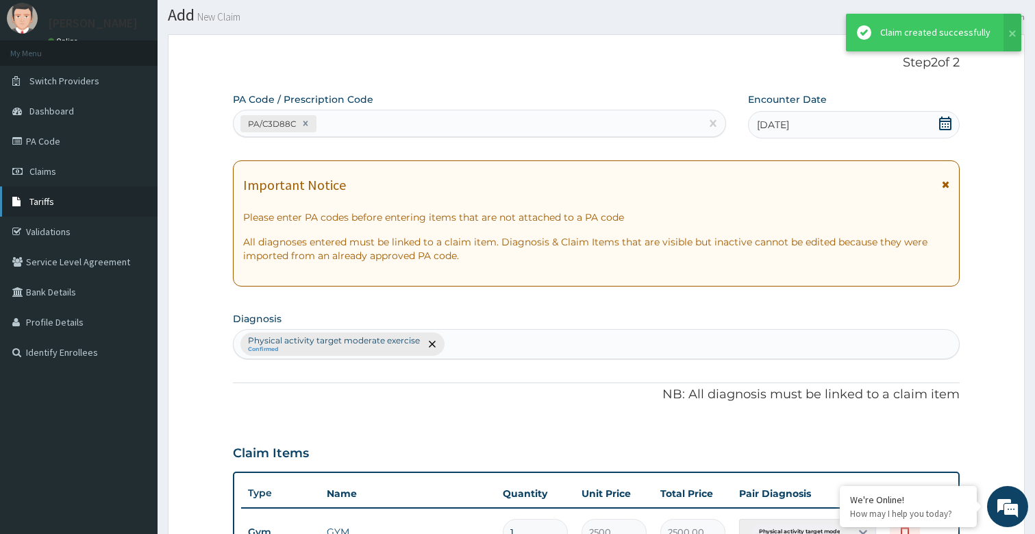
scroll to position [389, 0]
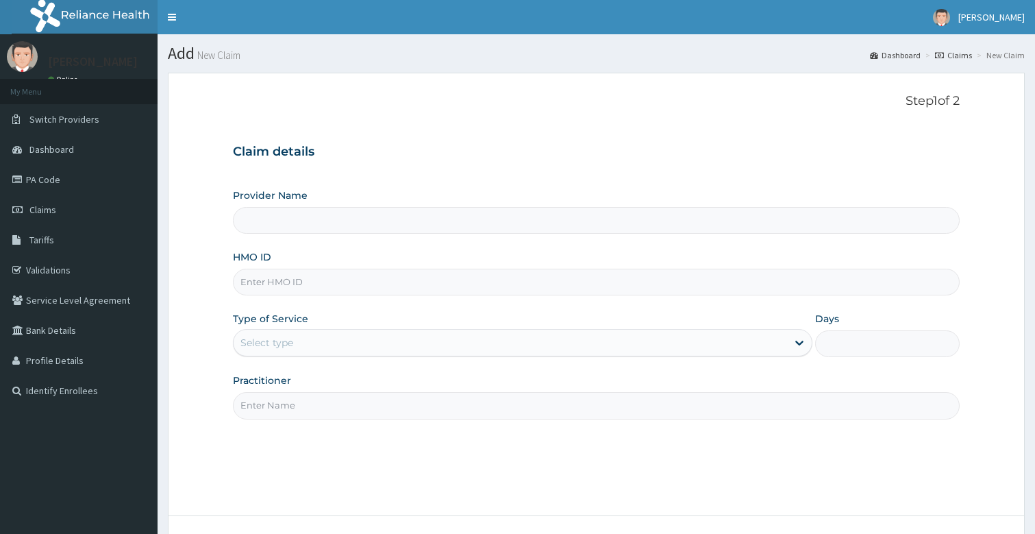
type input "Bodyline Gym- Festac"
type input "1"
